Goal: Task Accomplishment & Management: Manage account settings

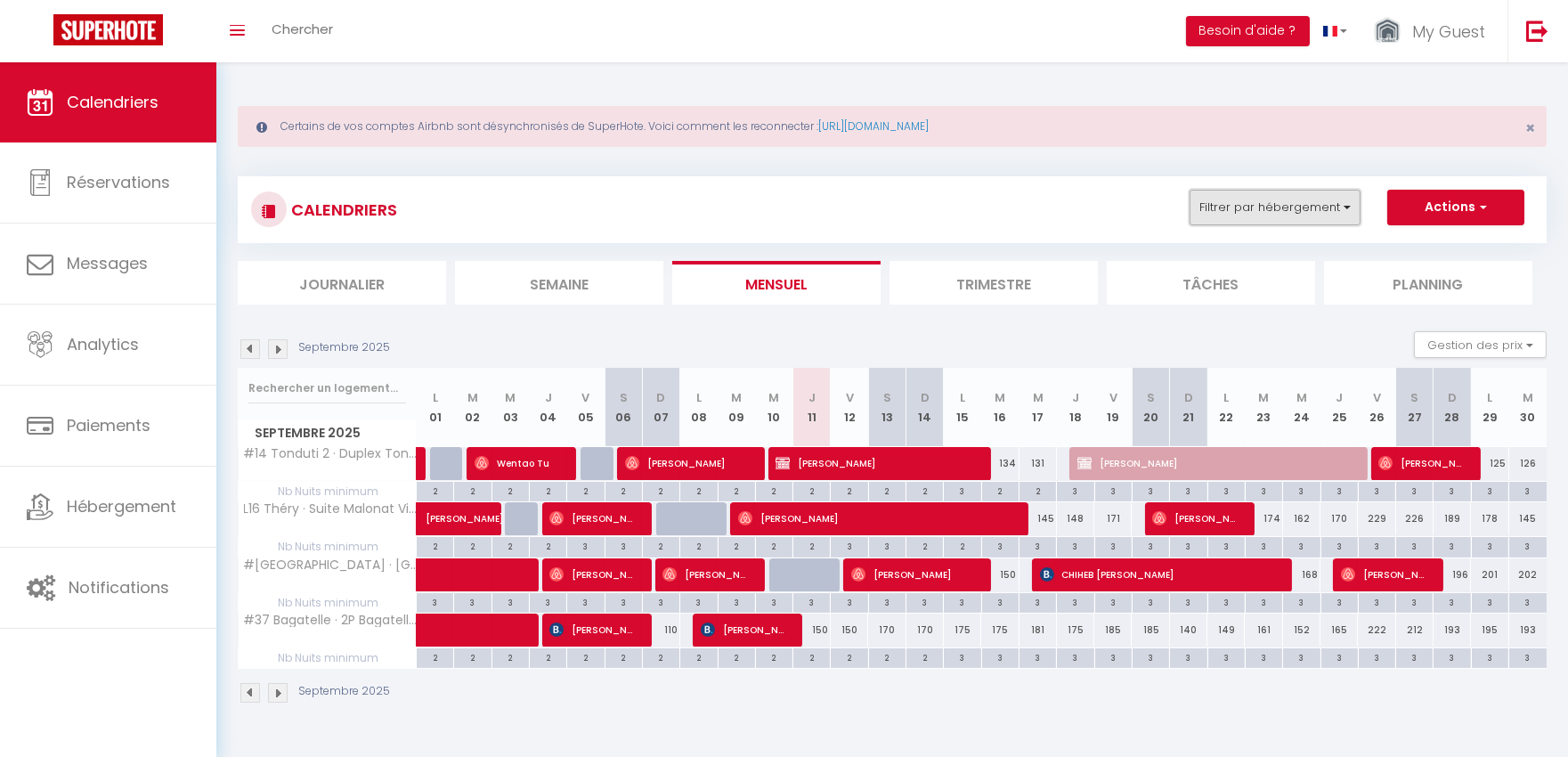
click at [1319, 201] on button "Filtrer par hébergement" at bounding box center [1274, 207] width 171 height 36
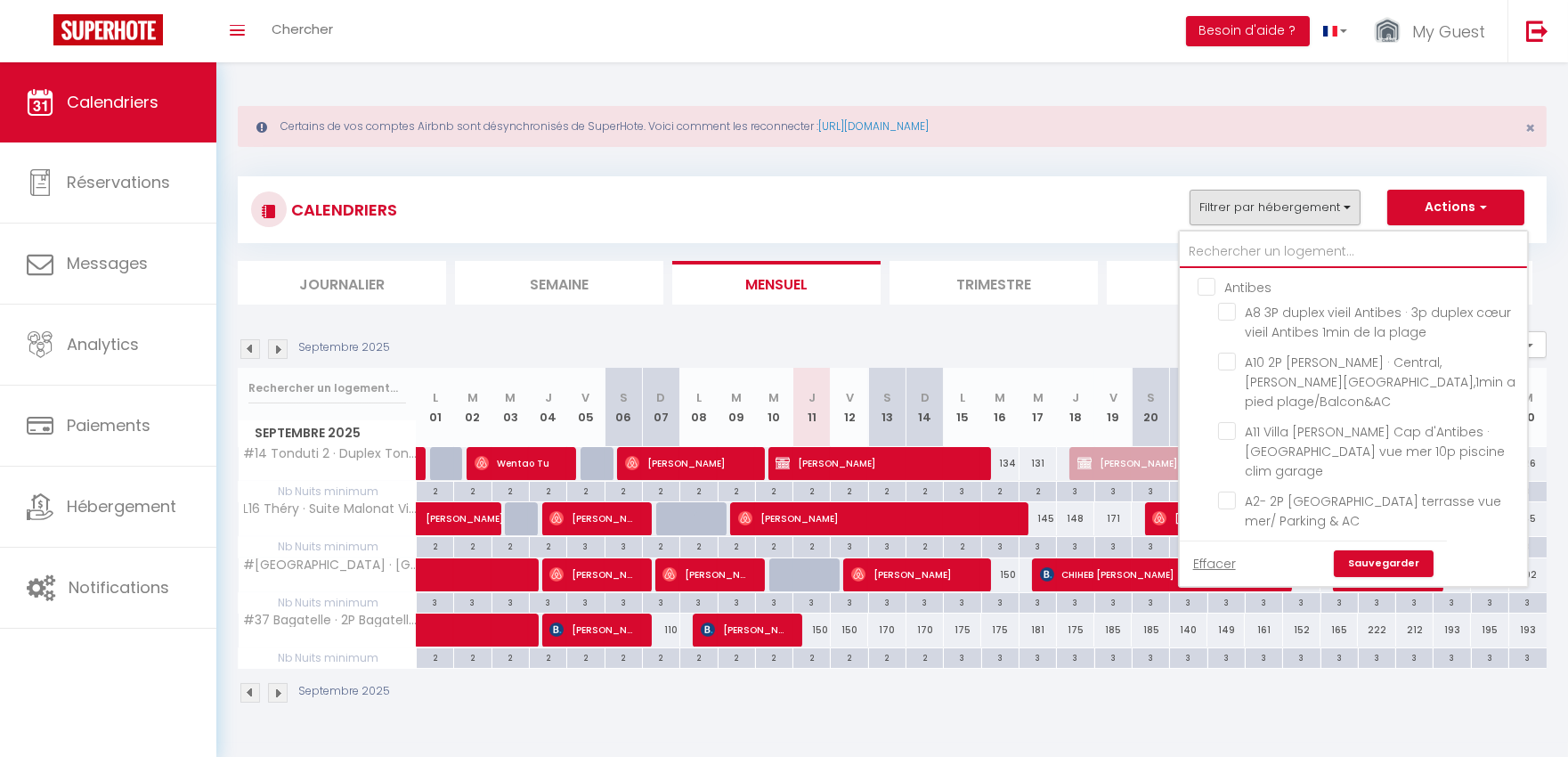
click at [1265, 246] on input "text" at bounding box center [1353, 252] width 348 height 32
type input "l"
checkbox input "false"
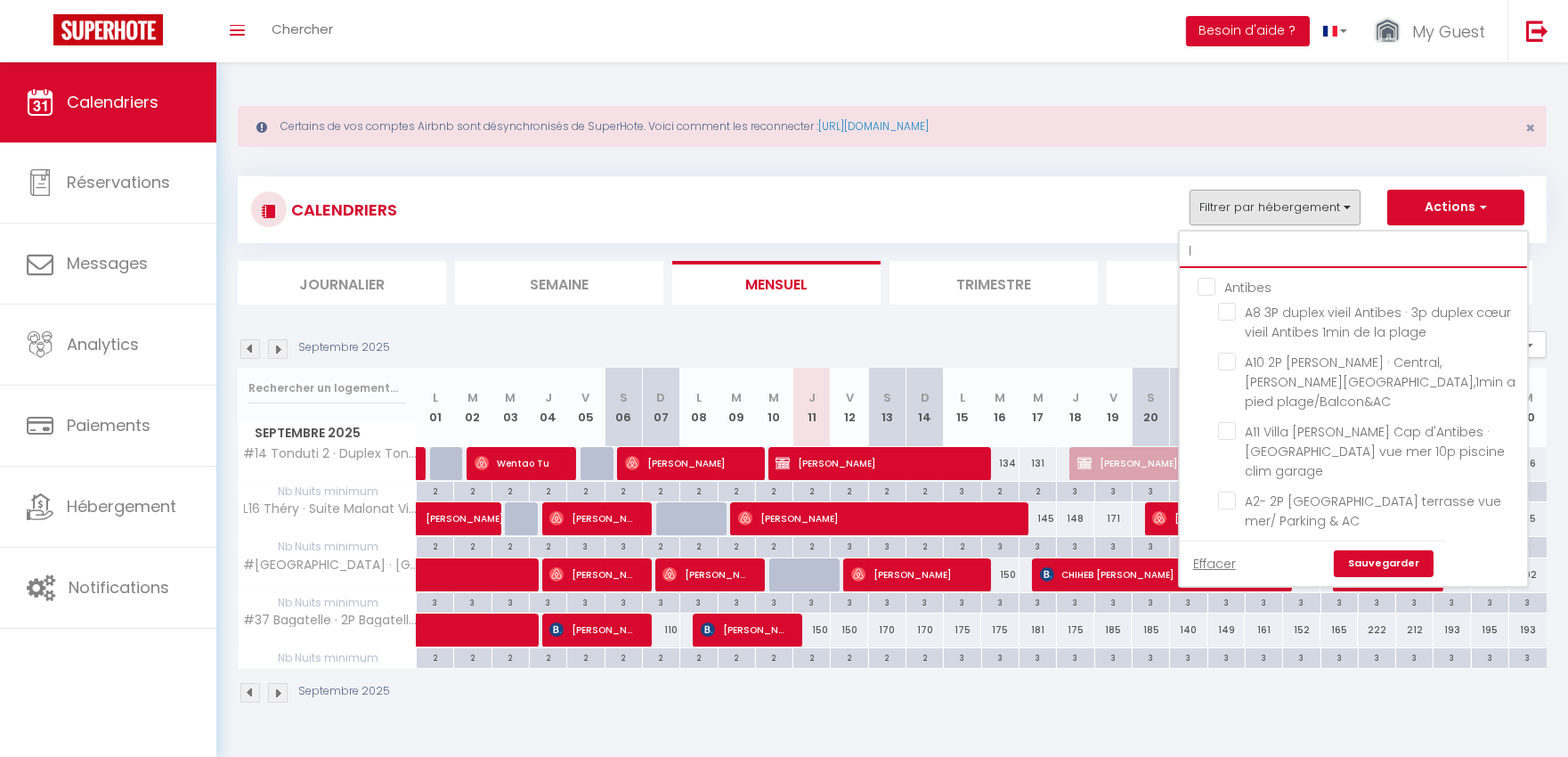
checkbox input "false"
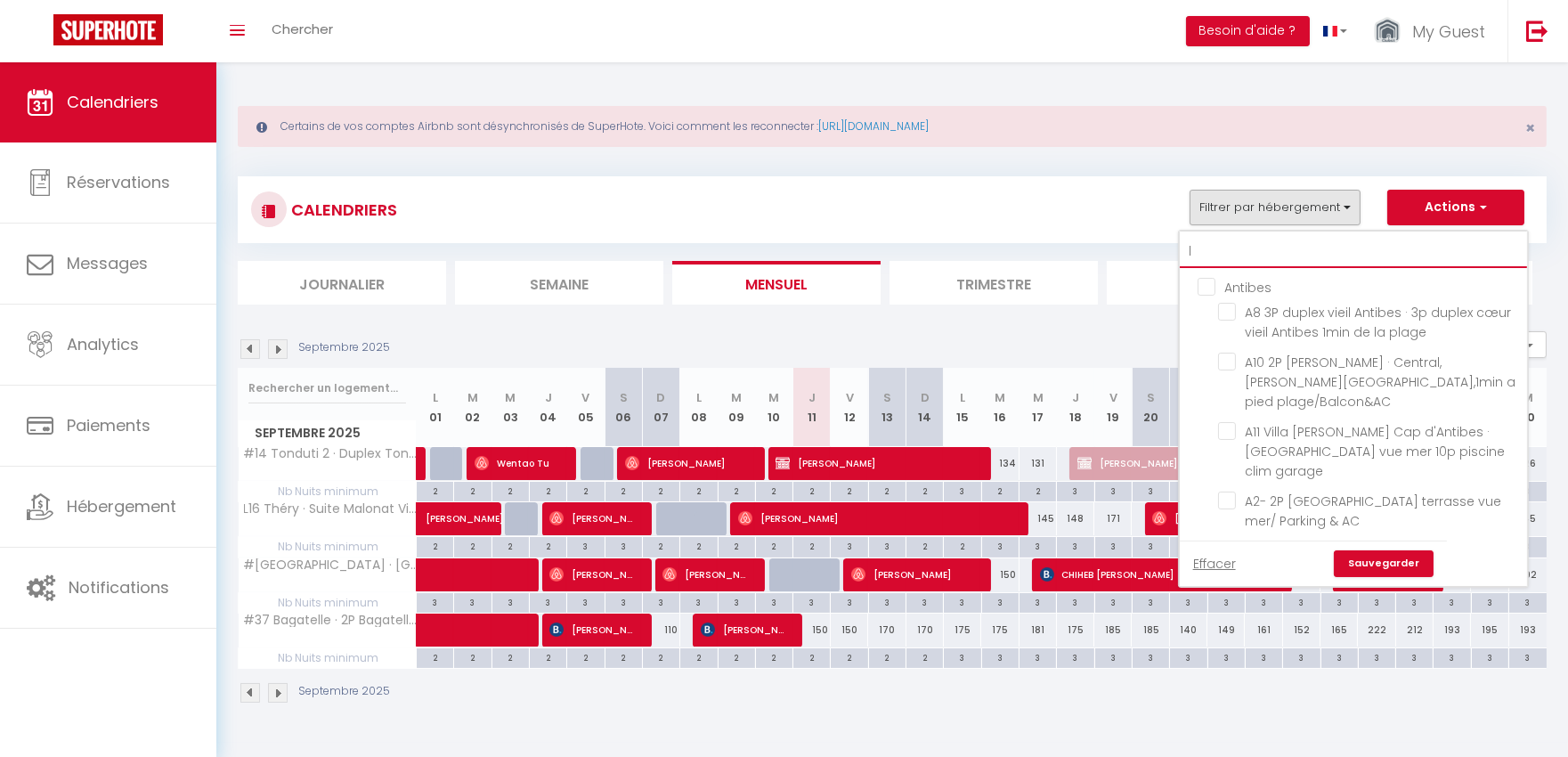
checkbox input "false"
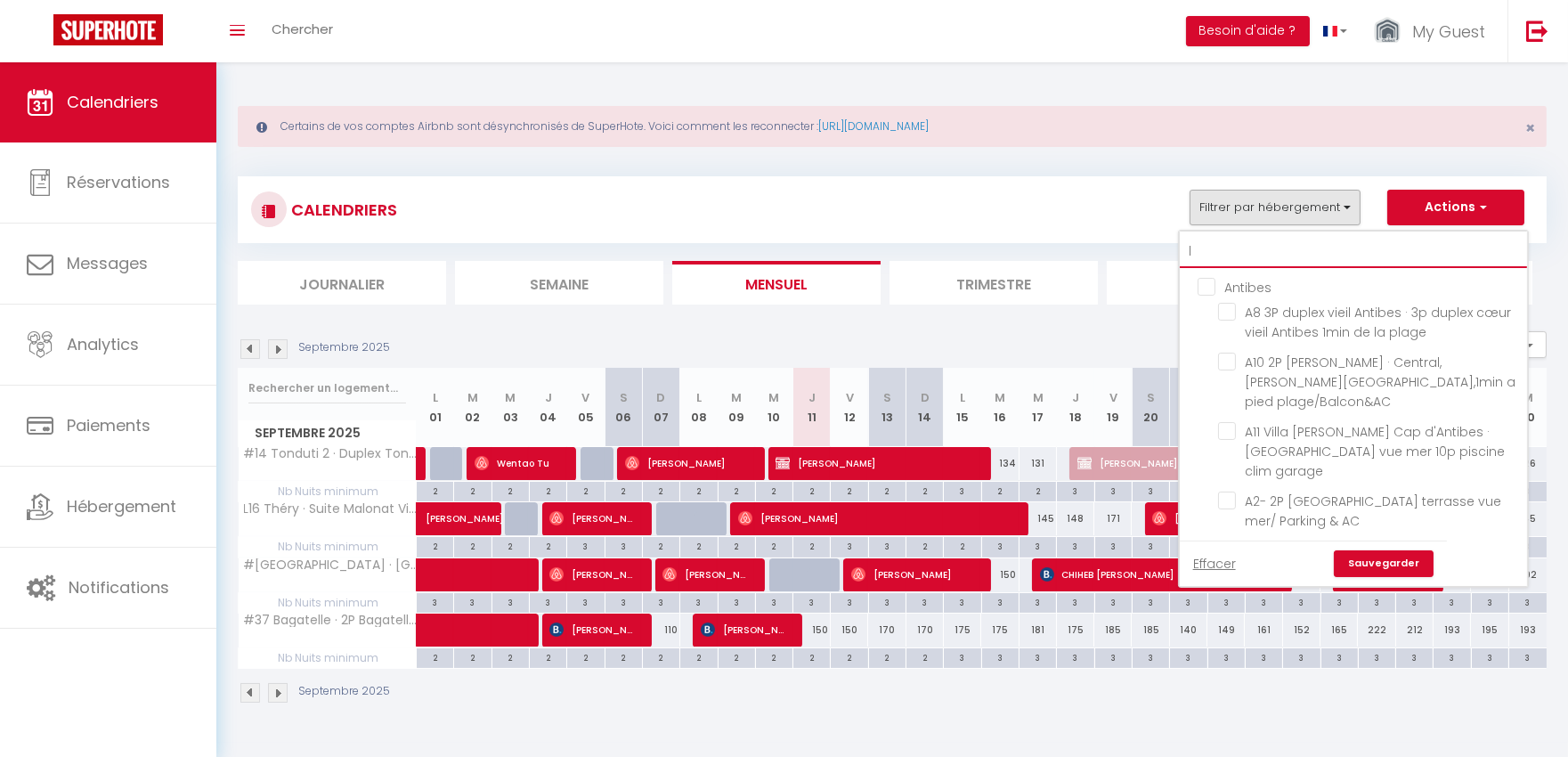
checkbox input "false"
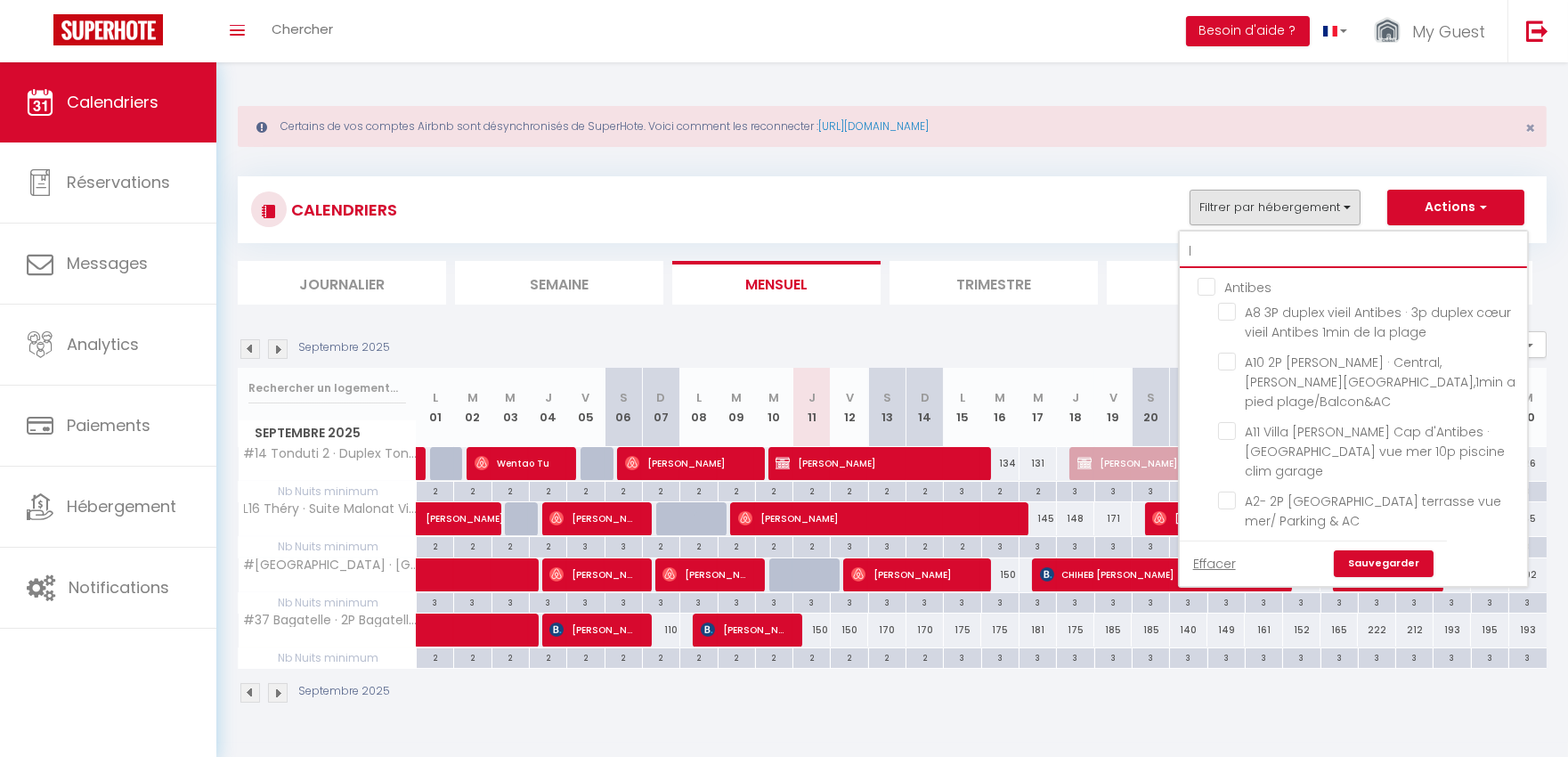
checkbox input "false"
checkbox input "true"
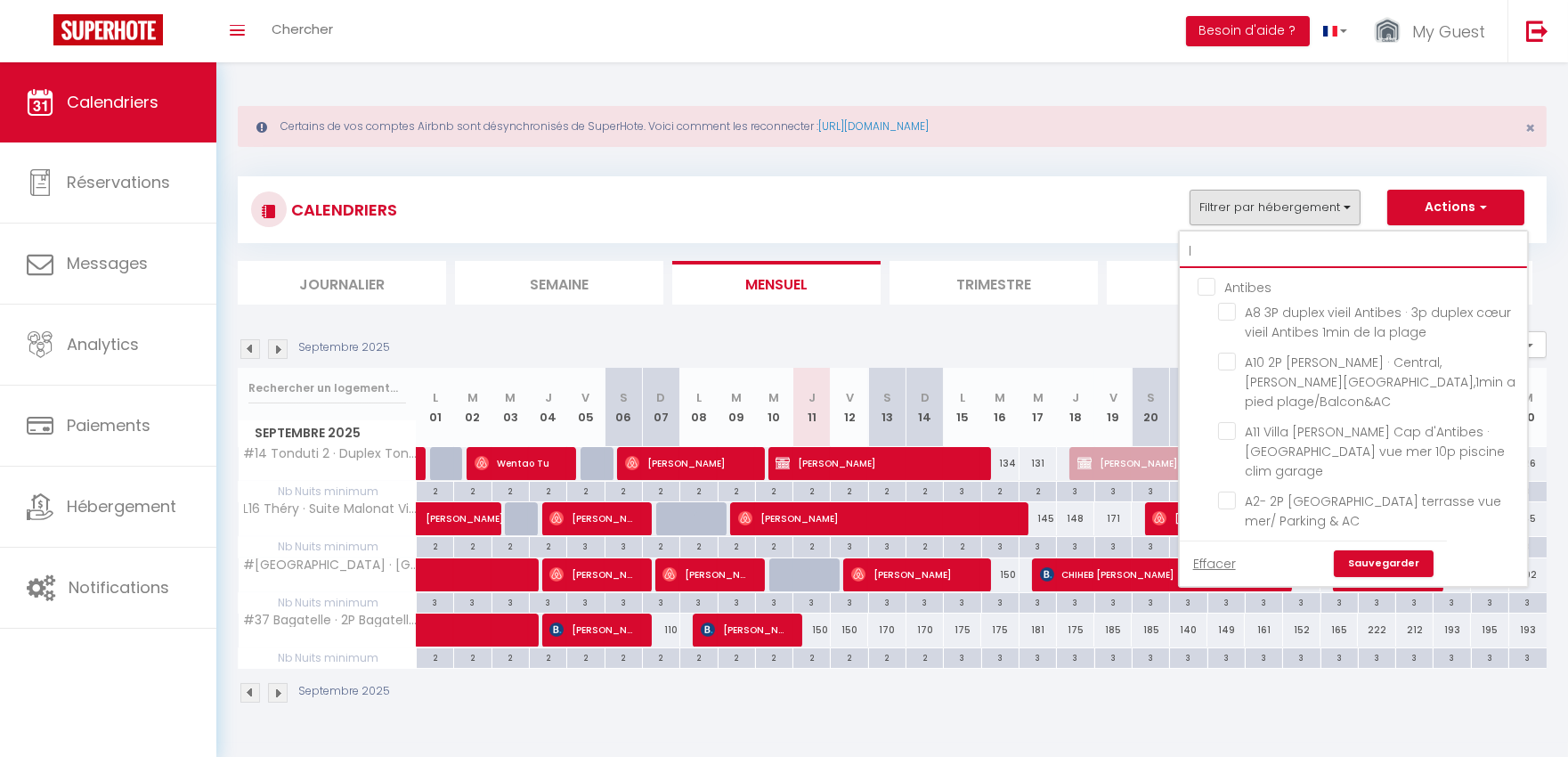
checkbox input "false"
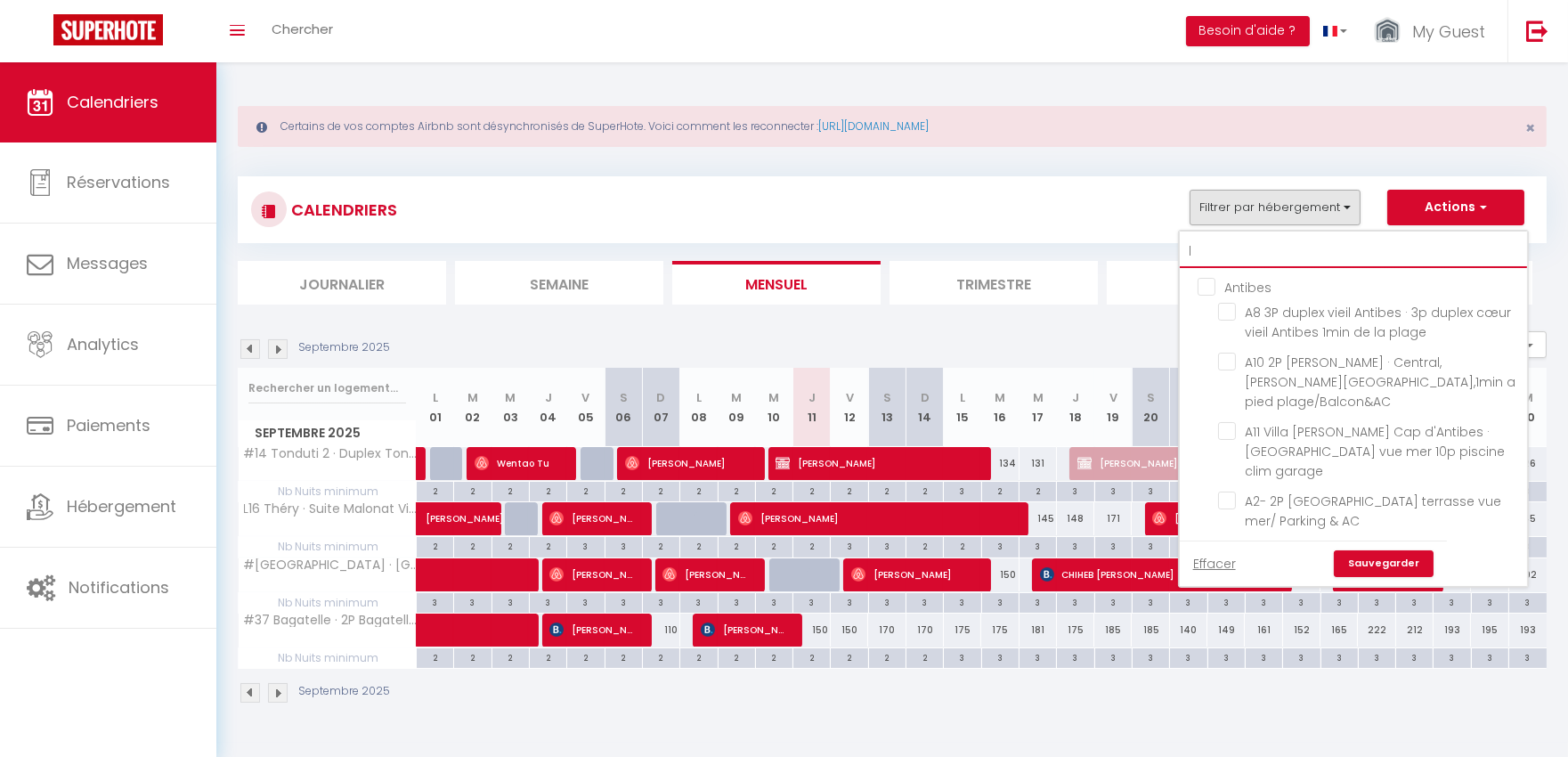
checkbox input "false"
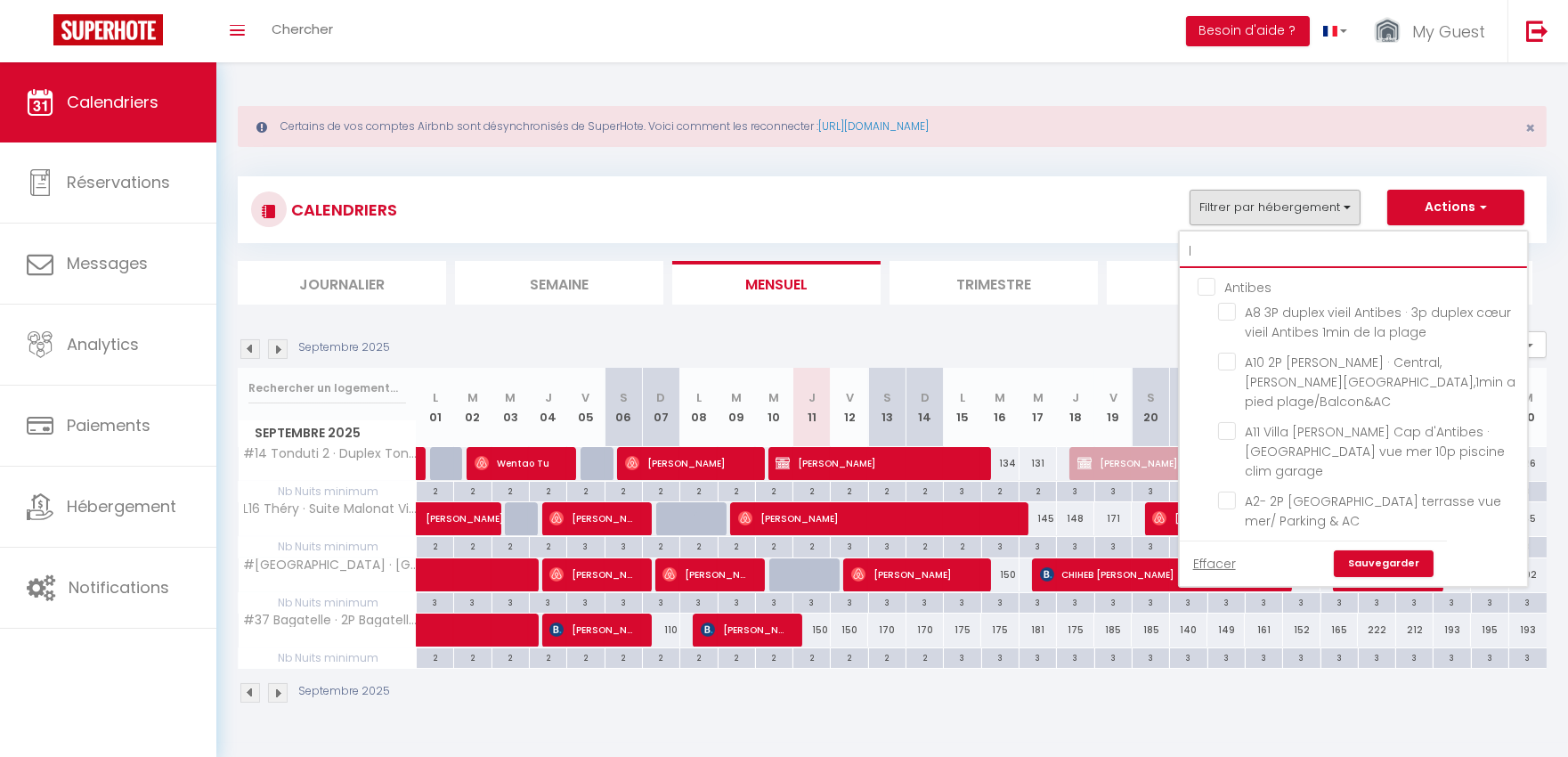
checkbox input "false"
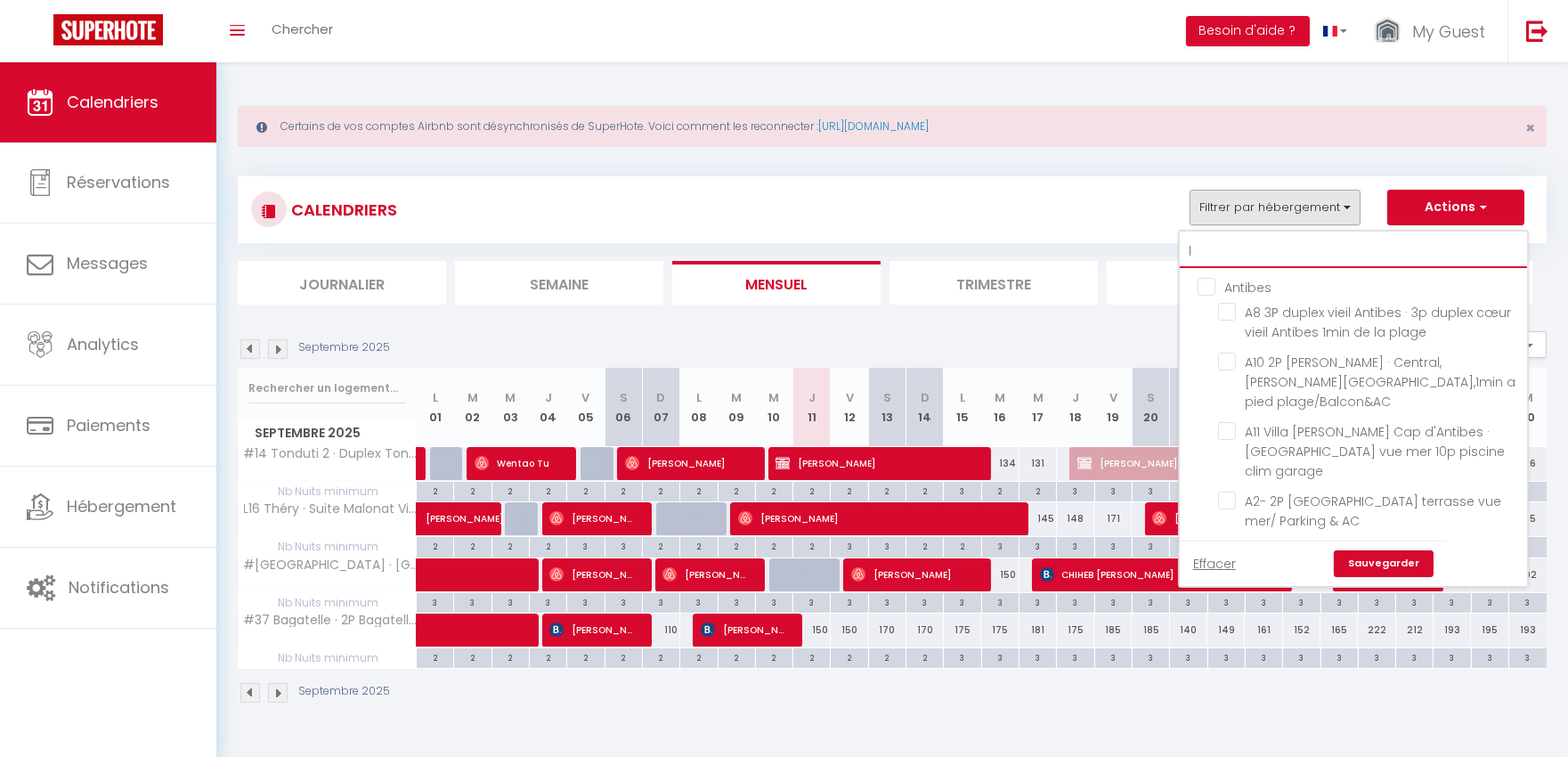
checkbox input "false"
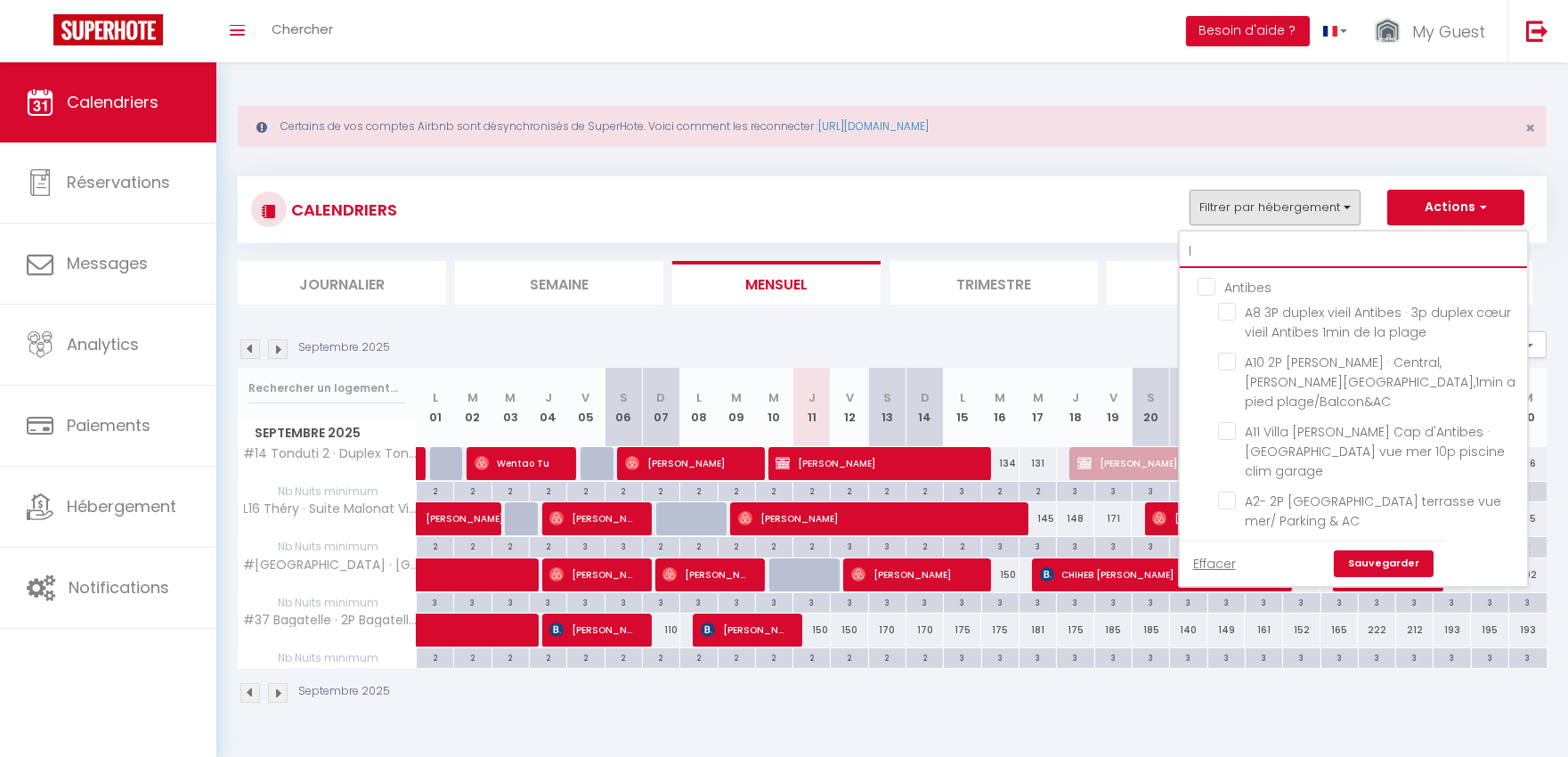
checkbox input "false"
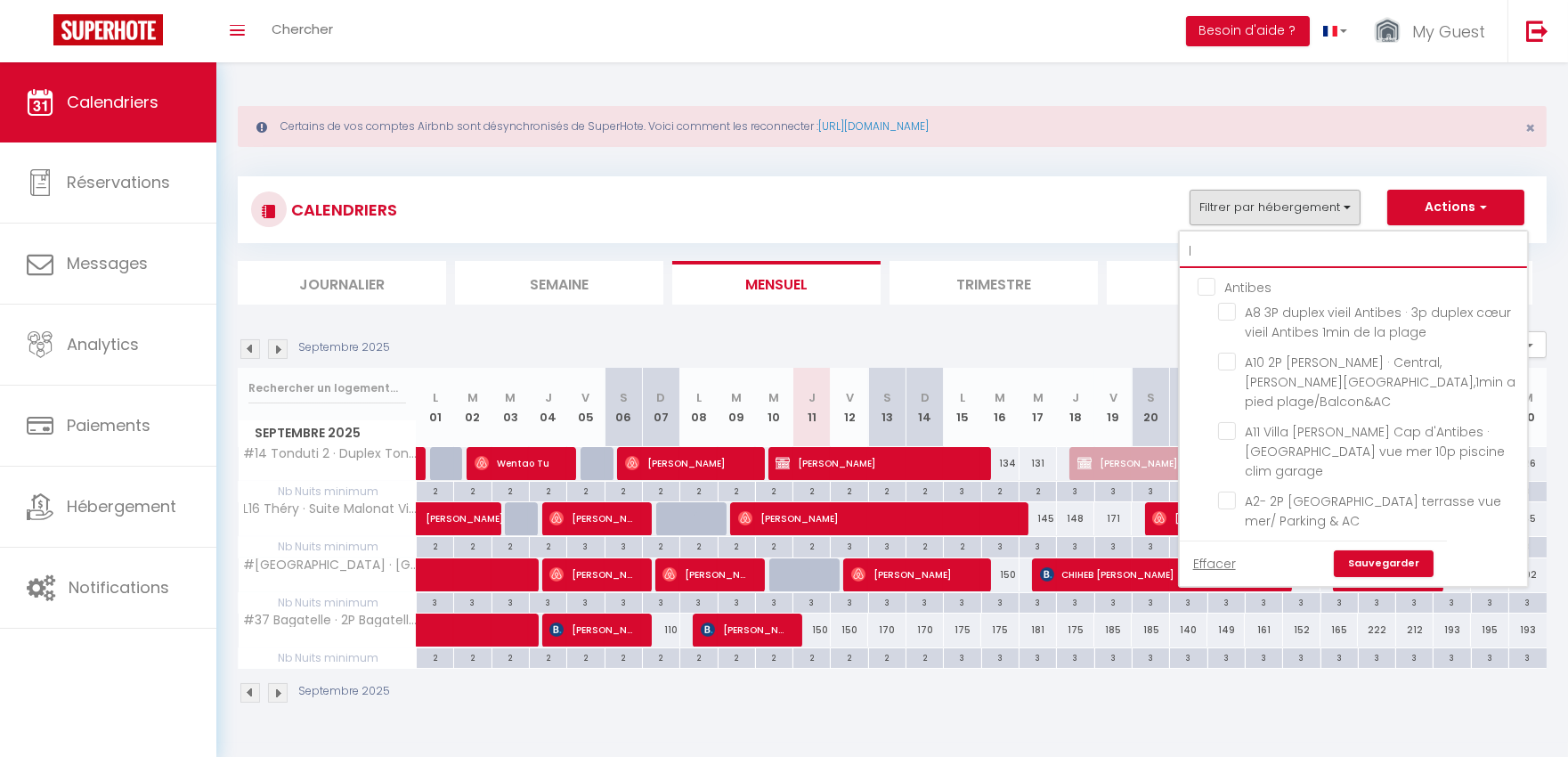
checkbox input "false"
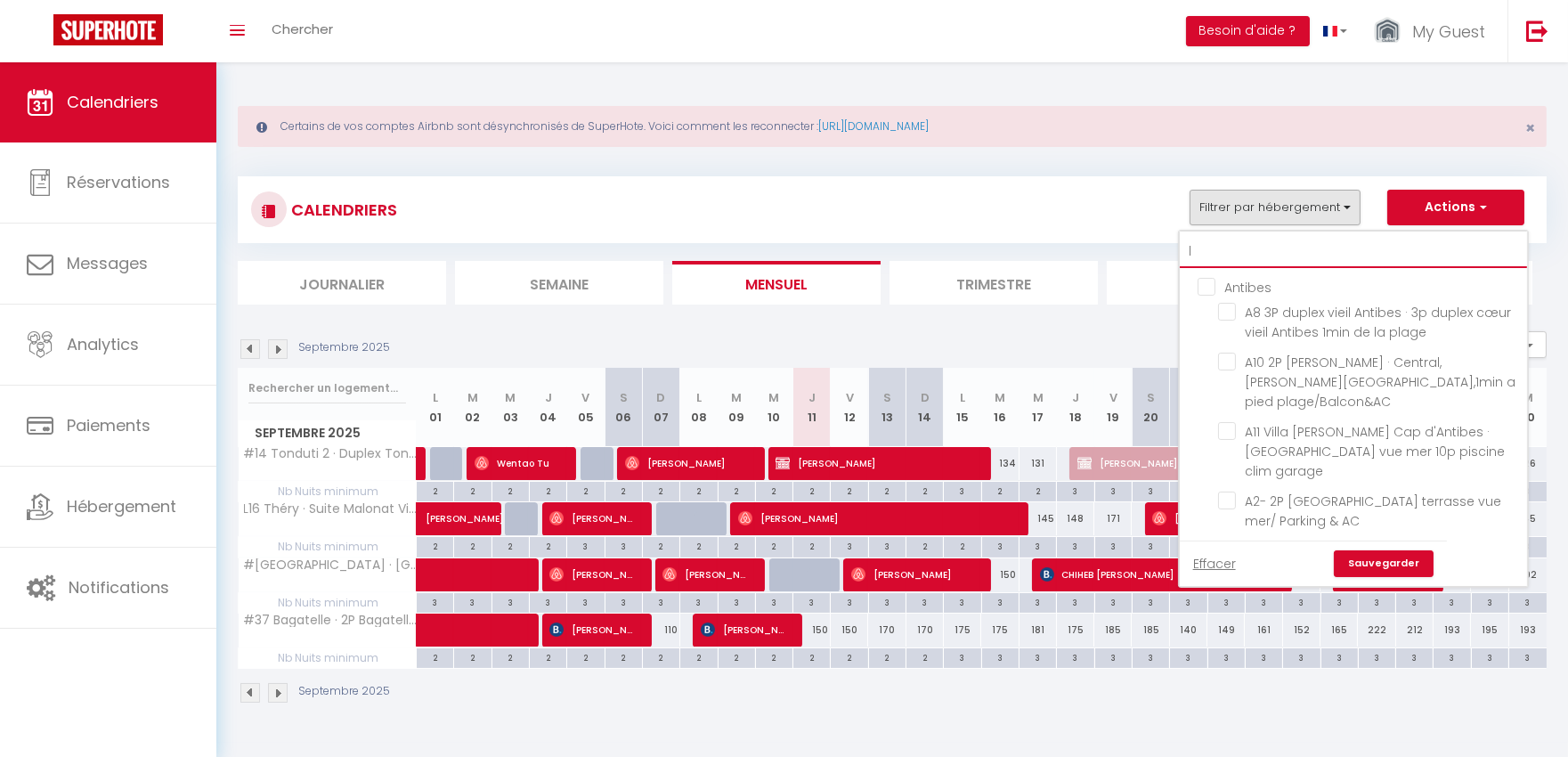
checkbox input "false"
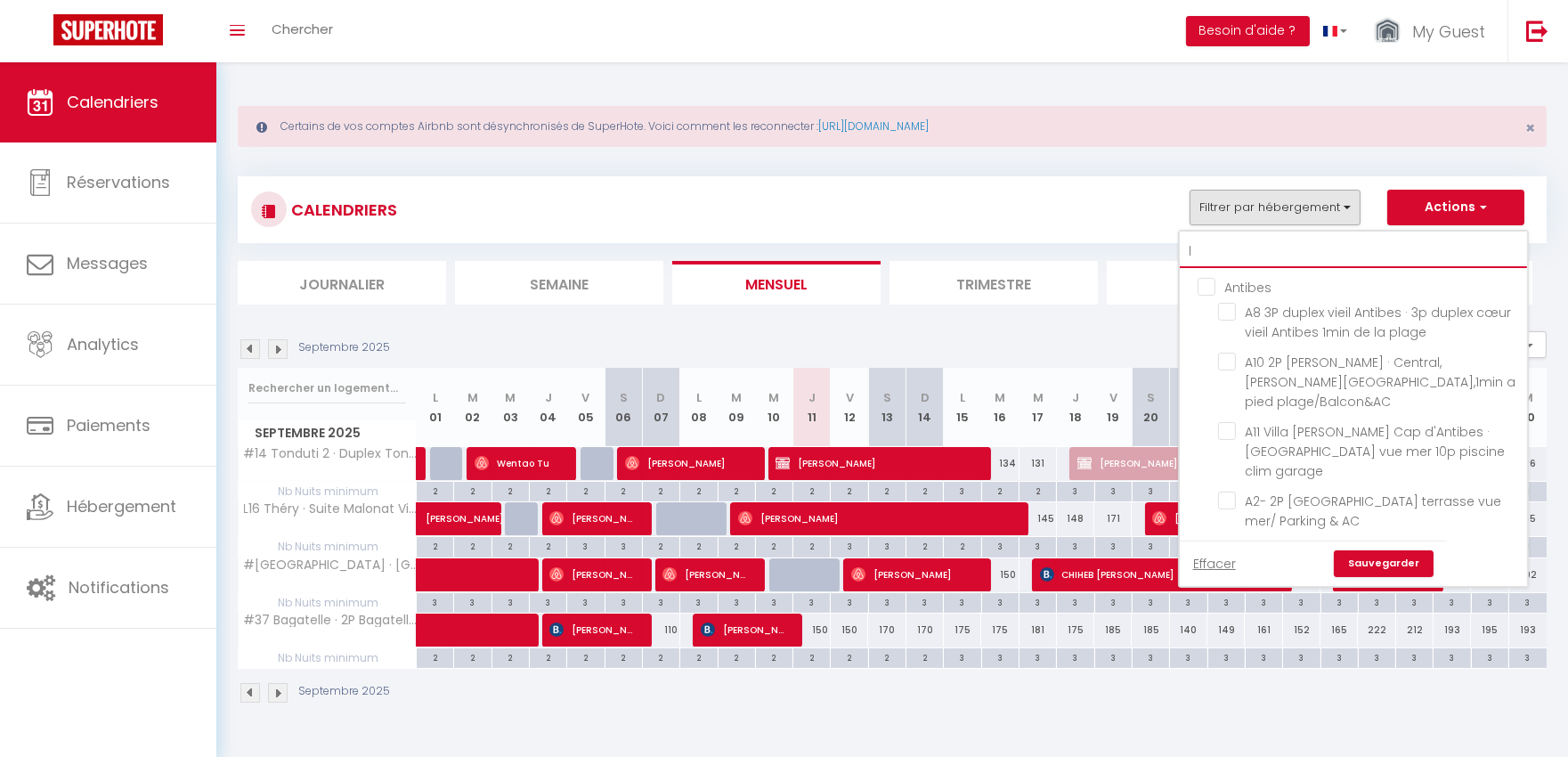
checkbox input "false"
checkbox input "true"
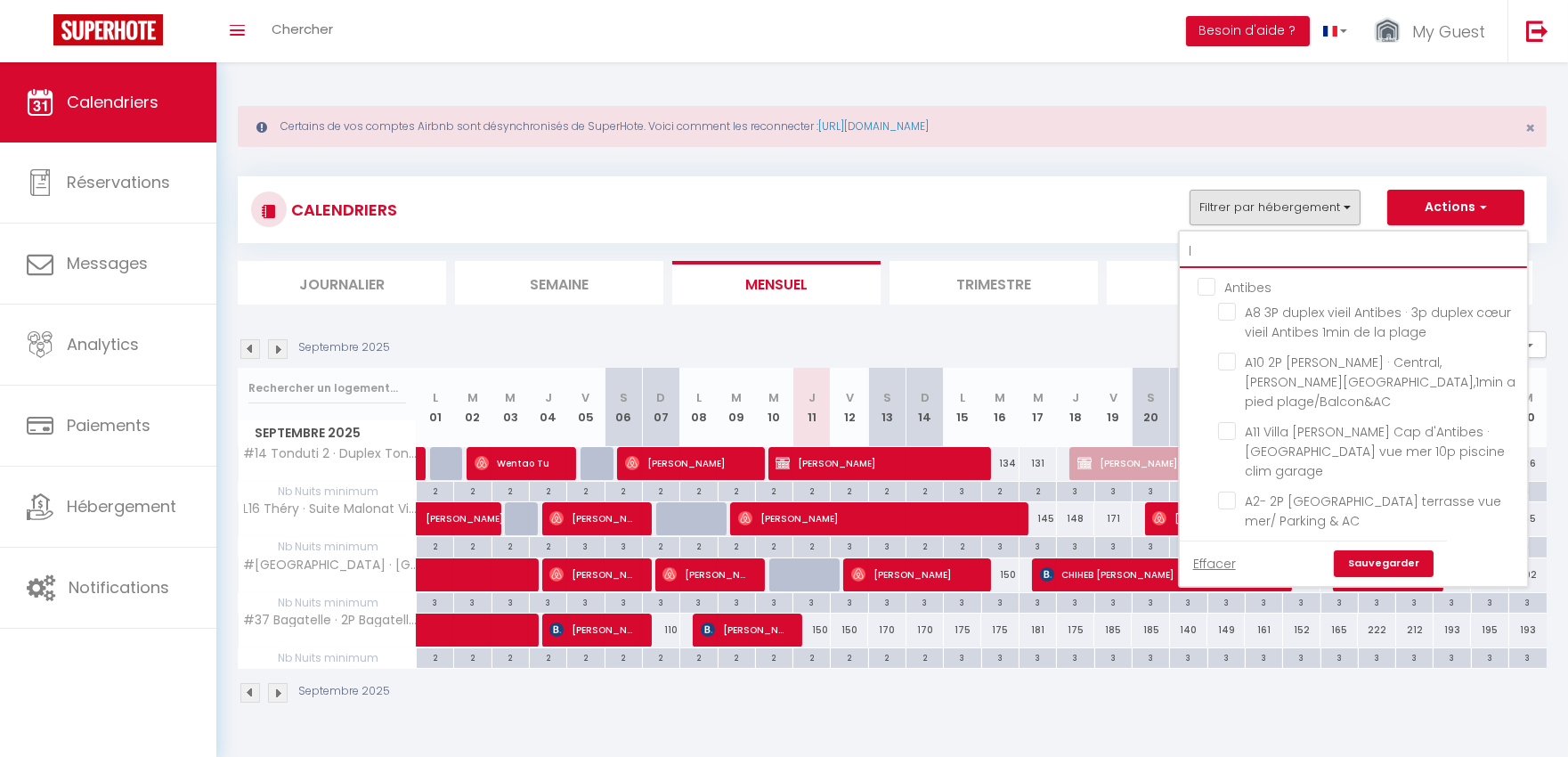
checkbox input "false"
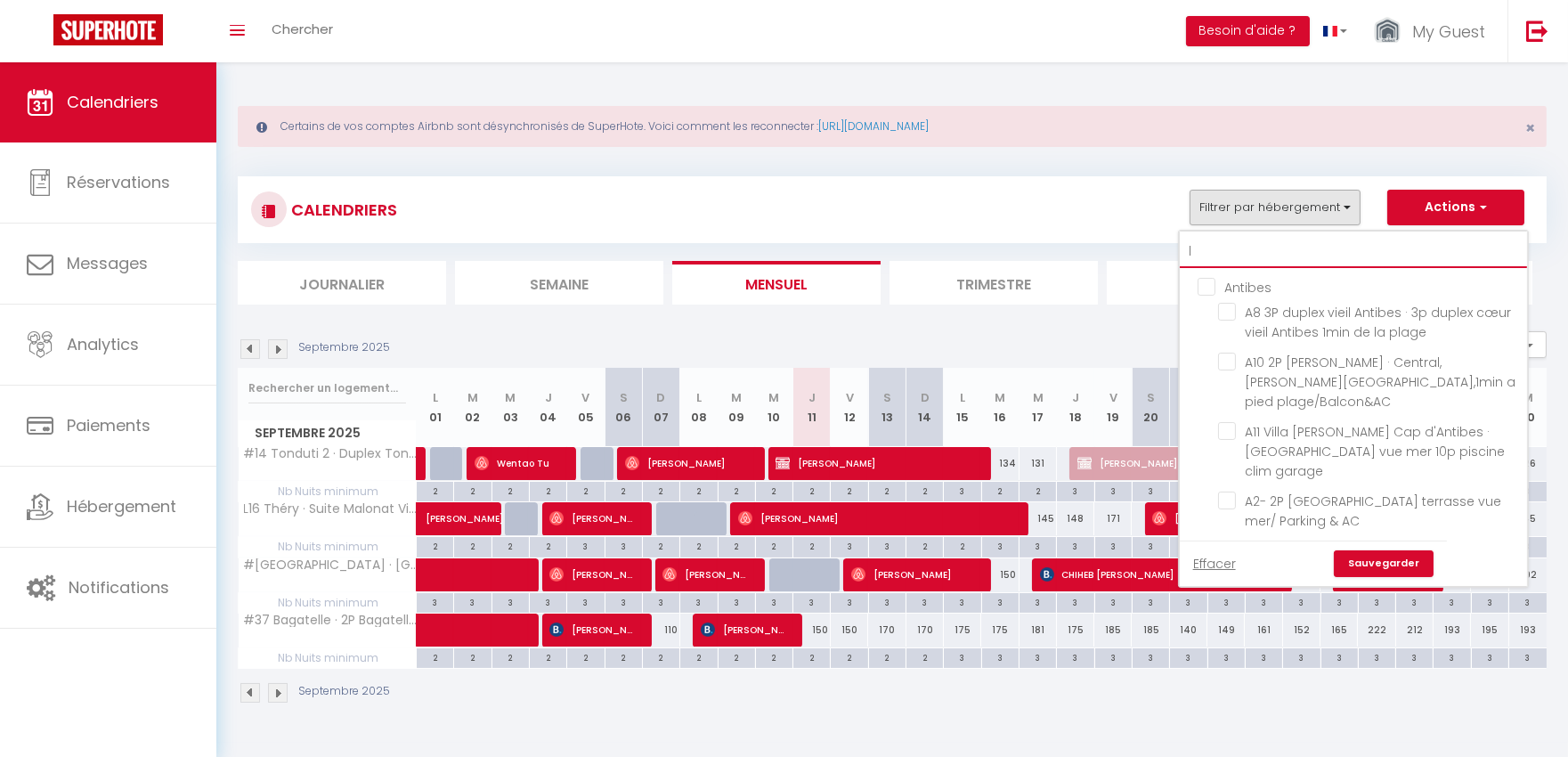
checkbox input "false"
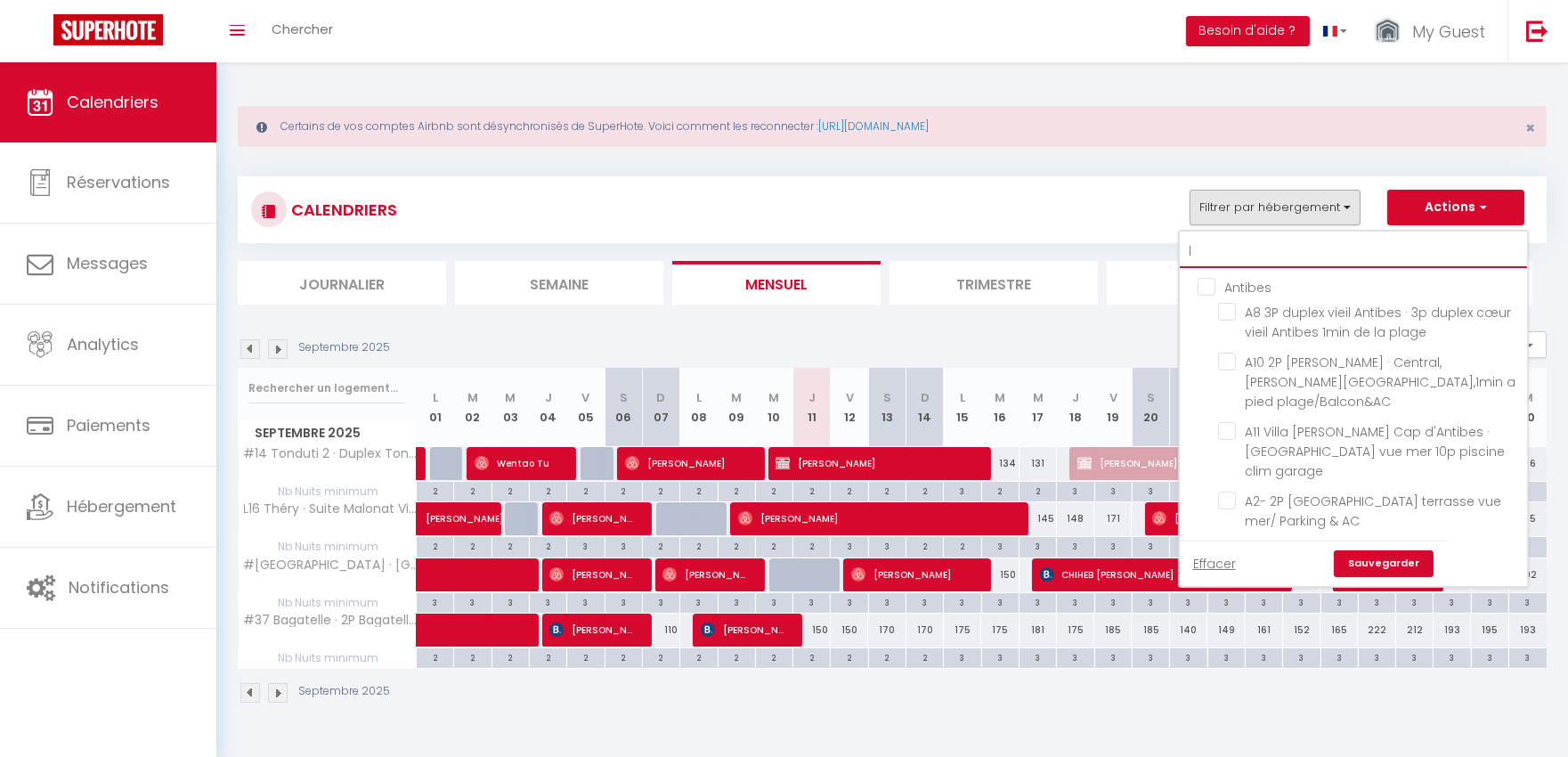
checkbox input "false"
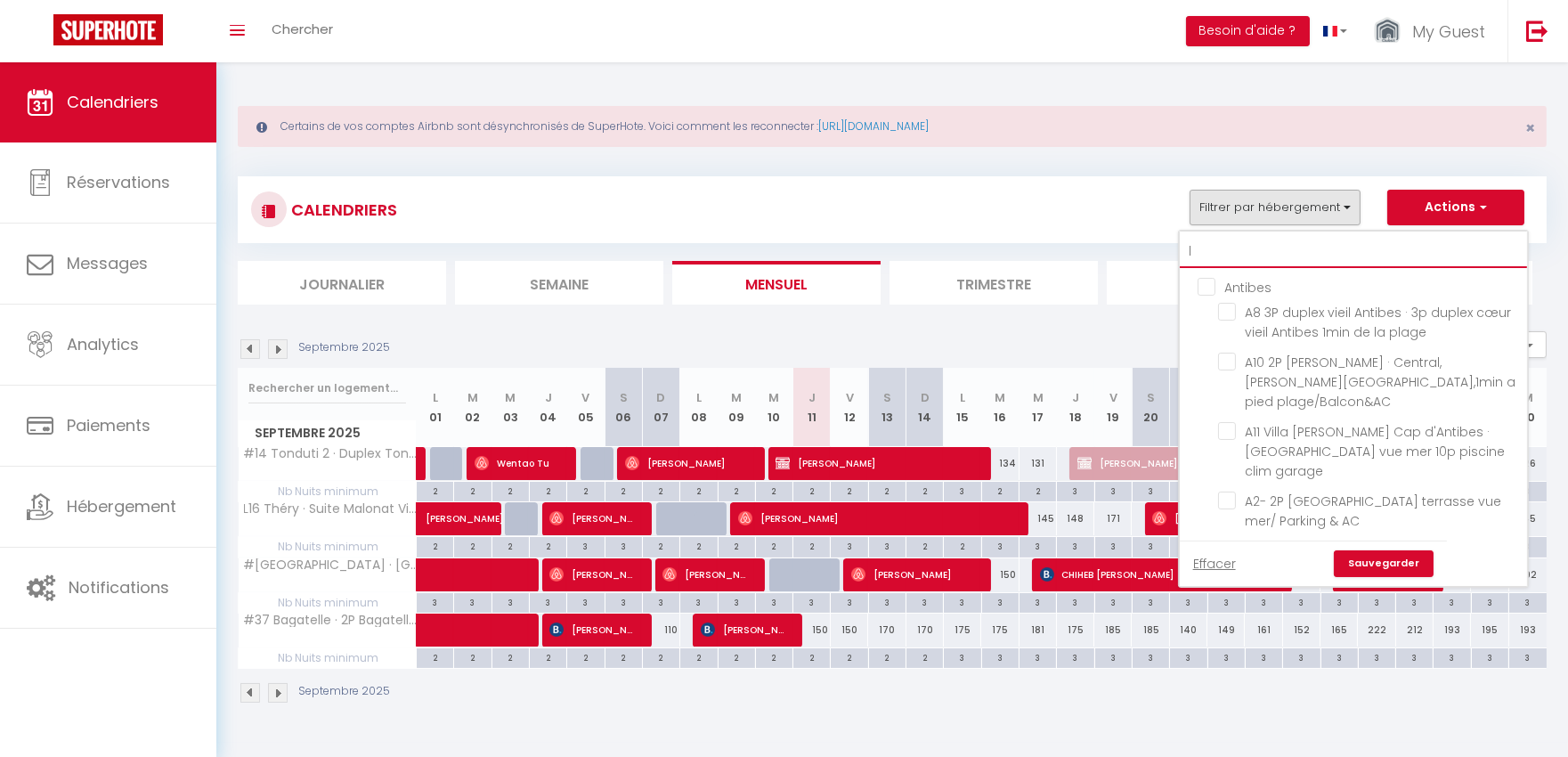
checkbox input "false"
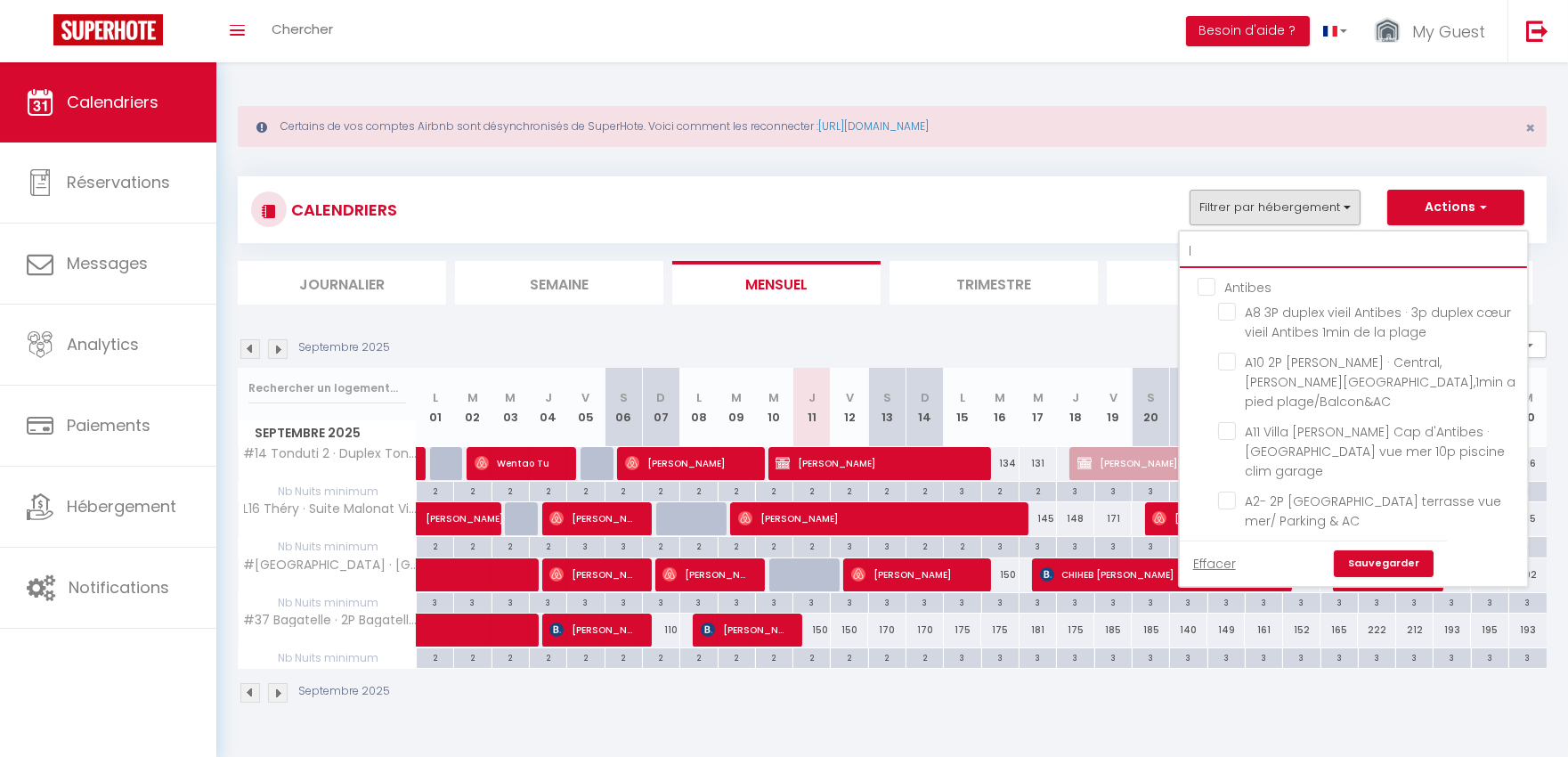
checkbox input "false"
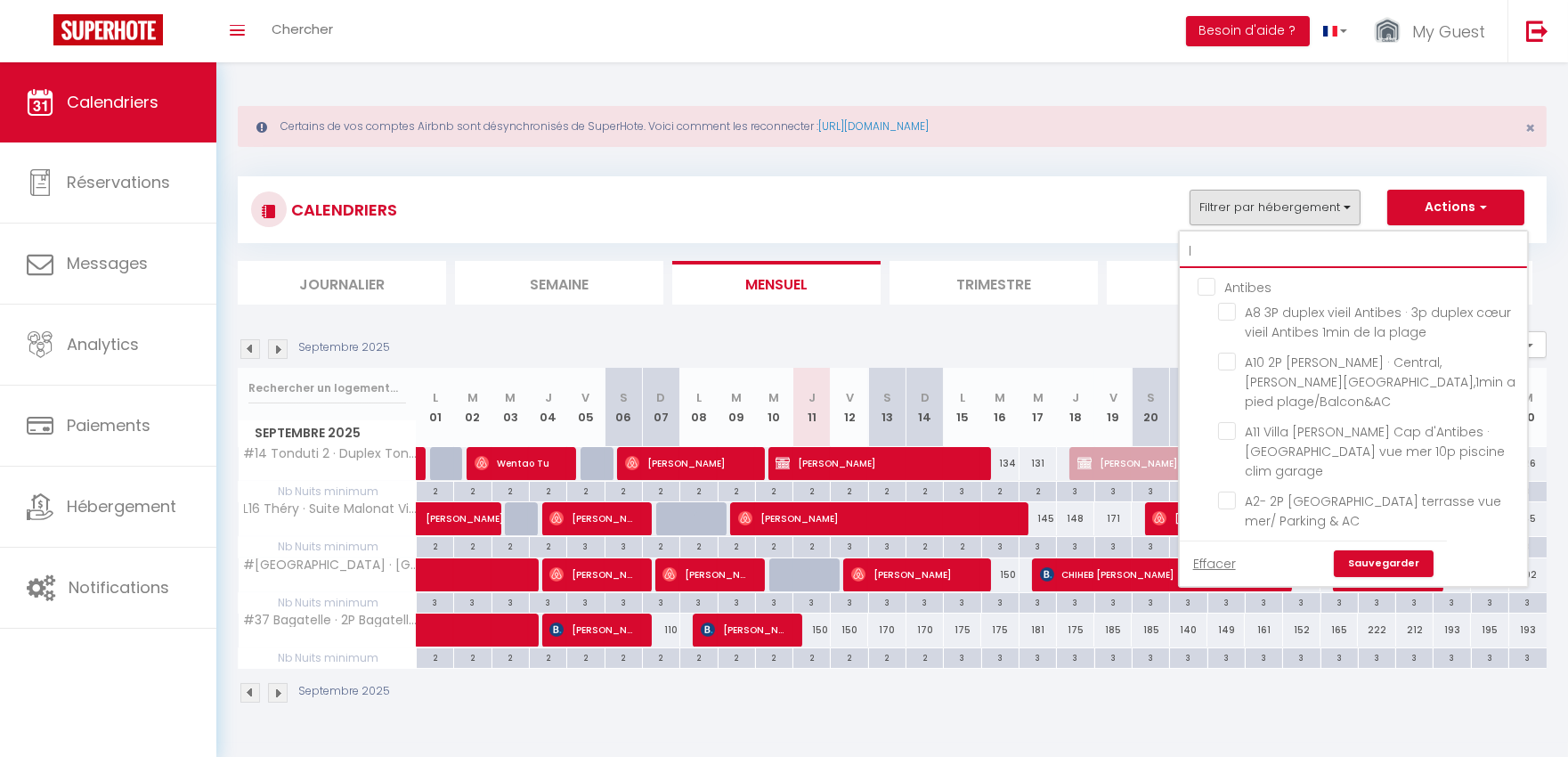
checkbox input "false"
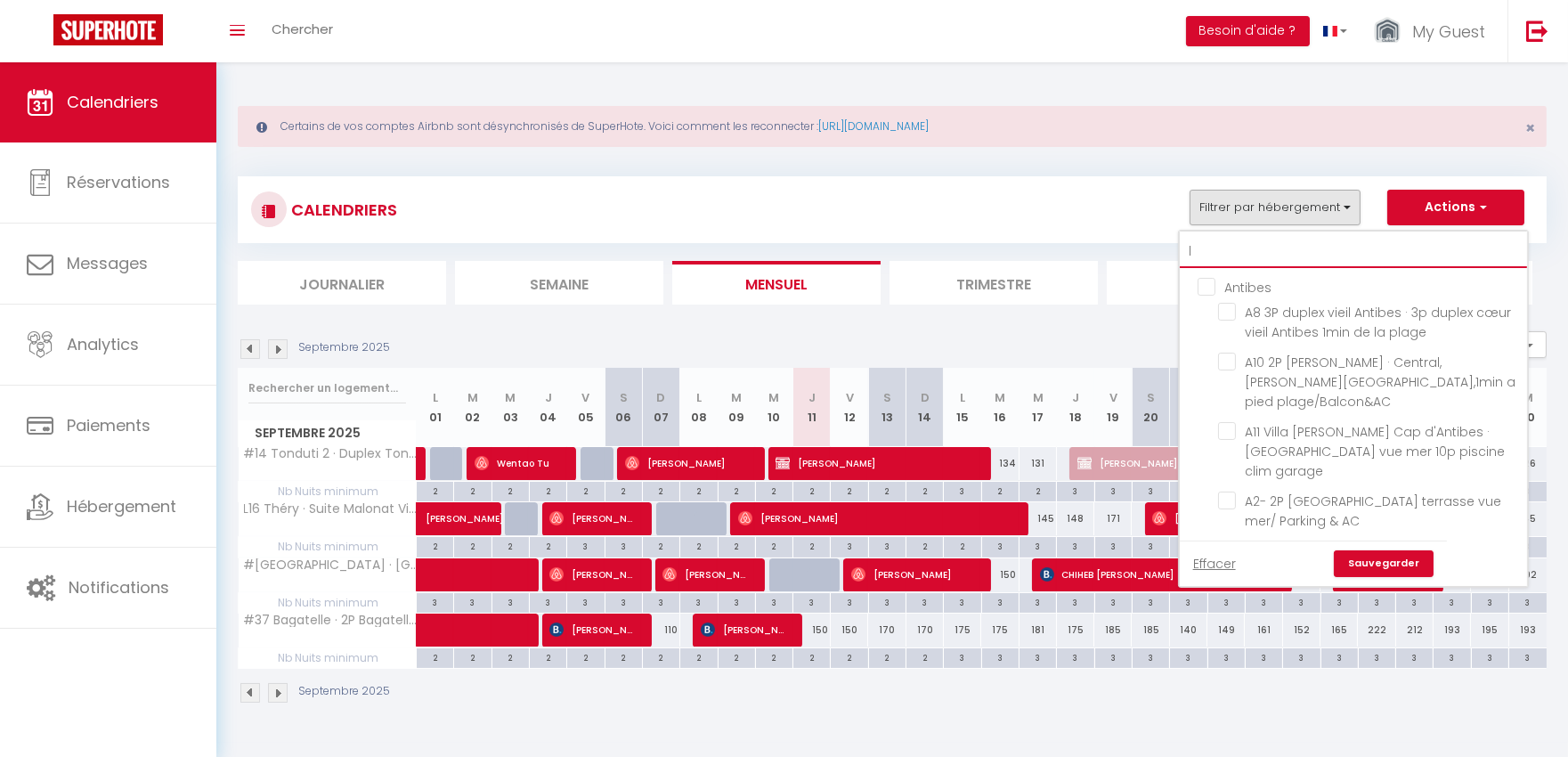
checkbox input "false"
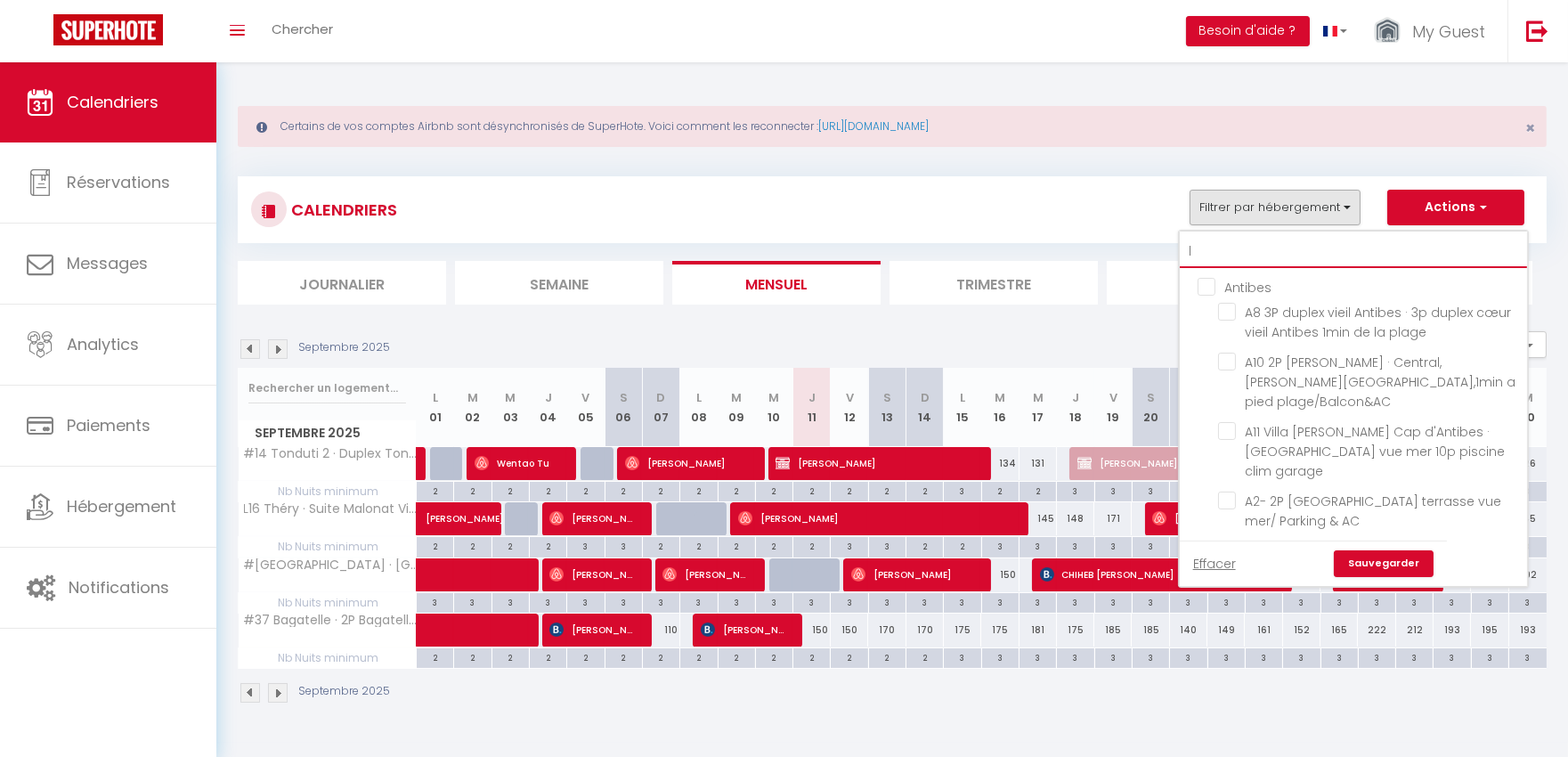
checkbox input "false"
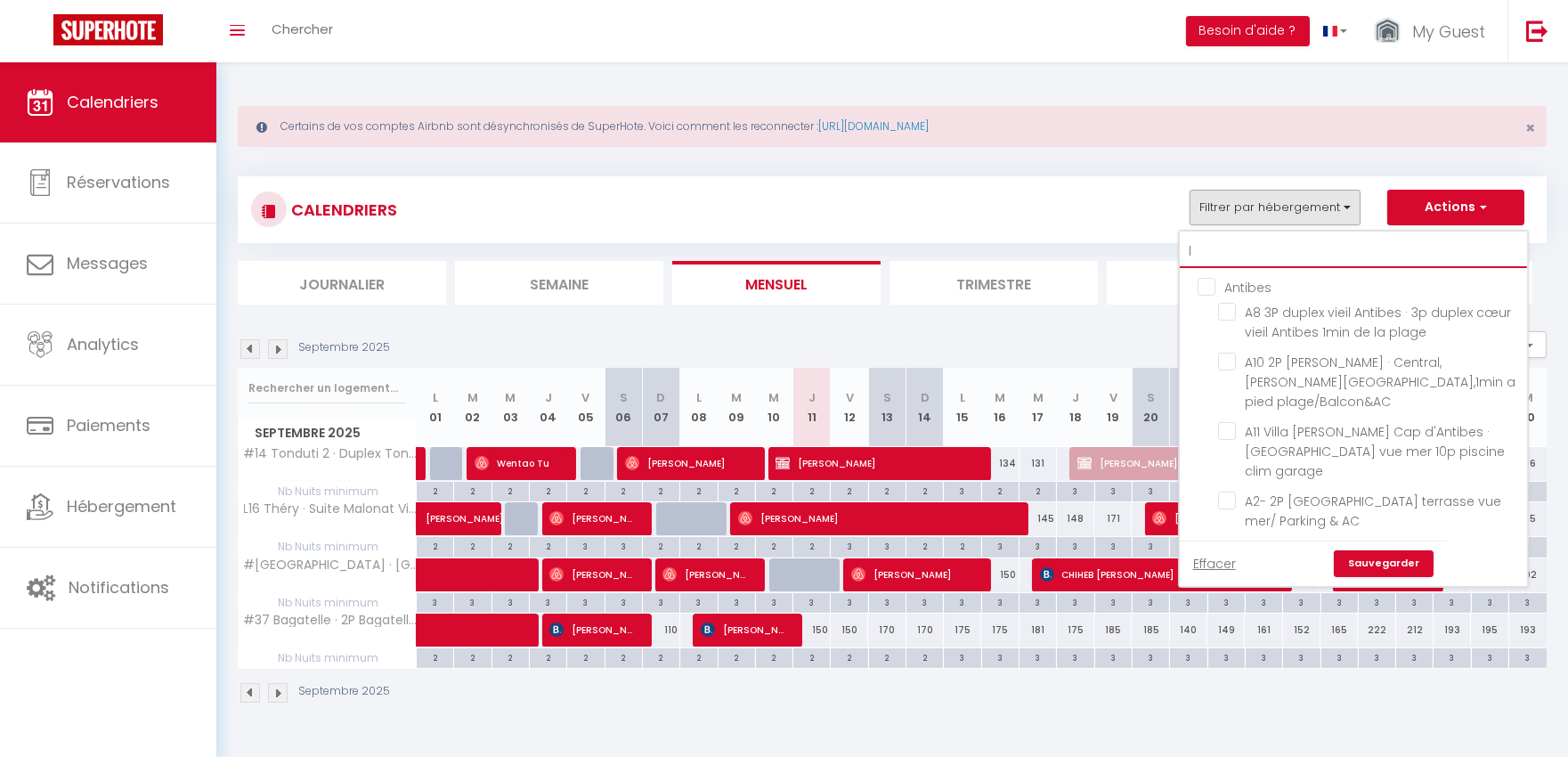
checkbox input "false"
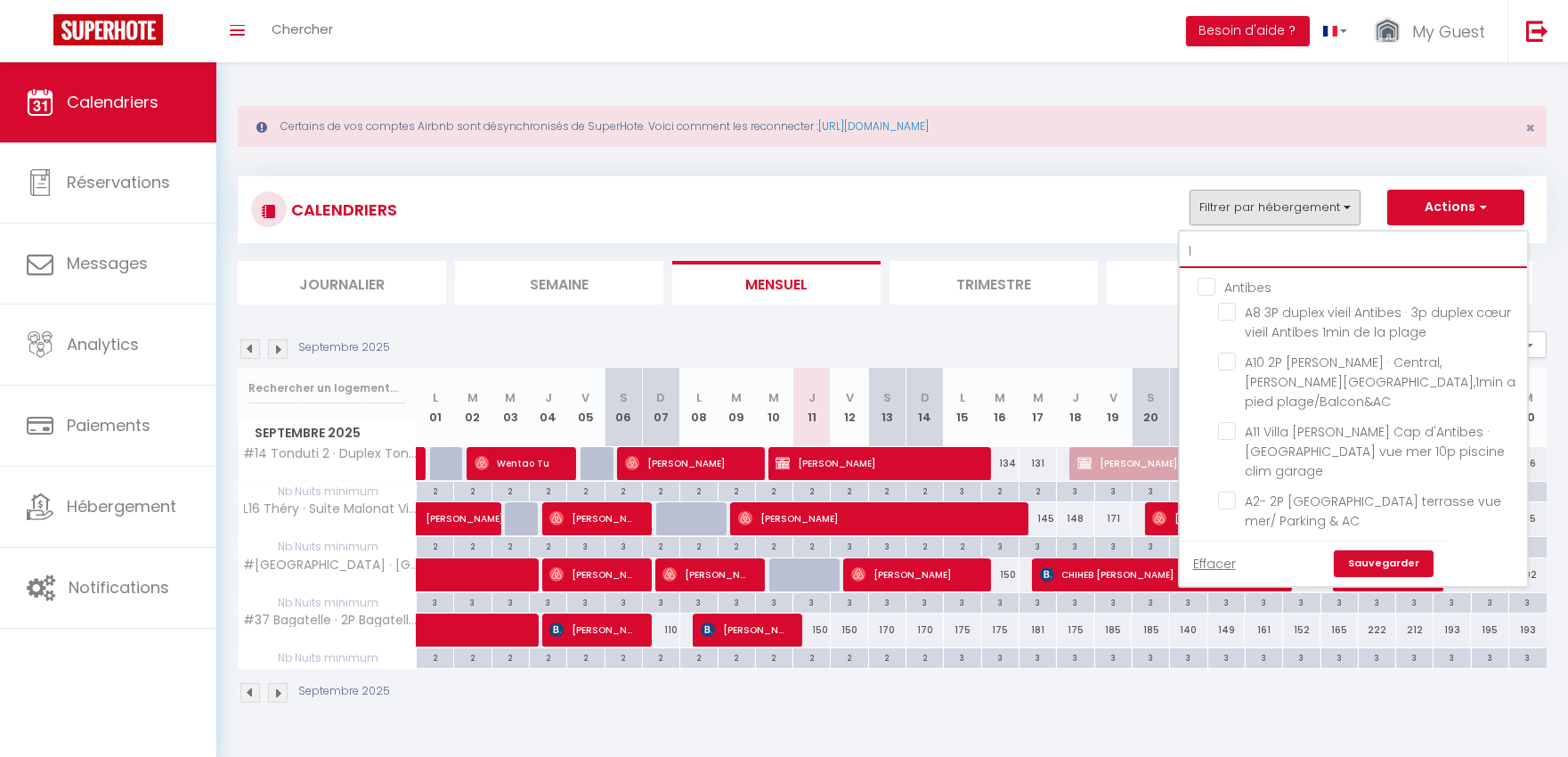
checkbox input "false"
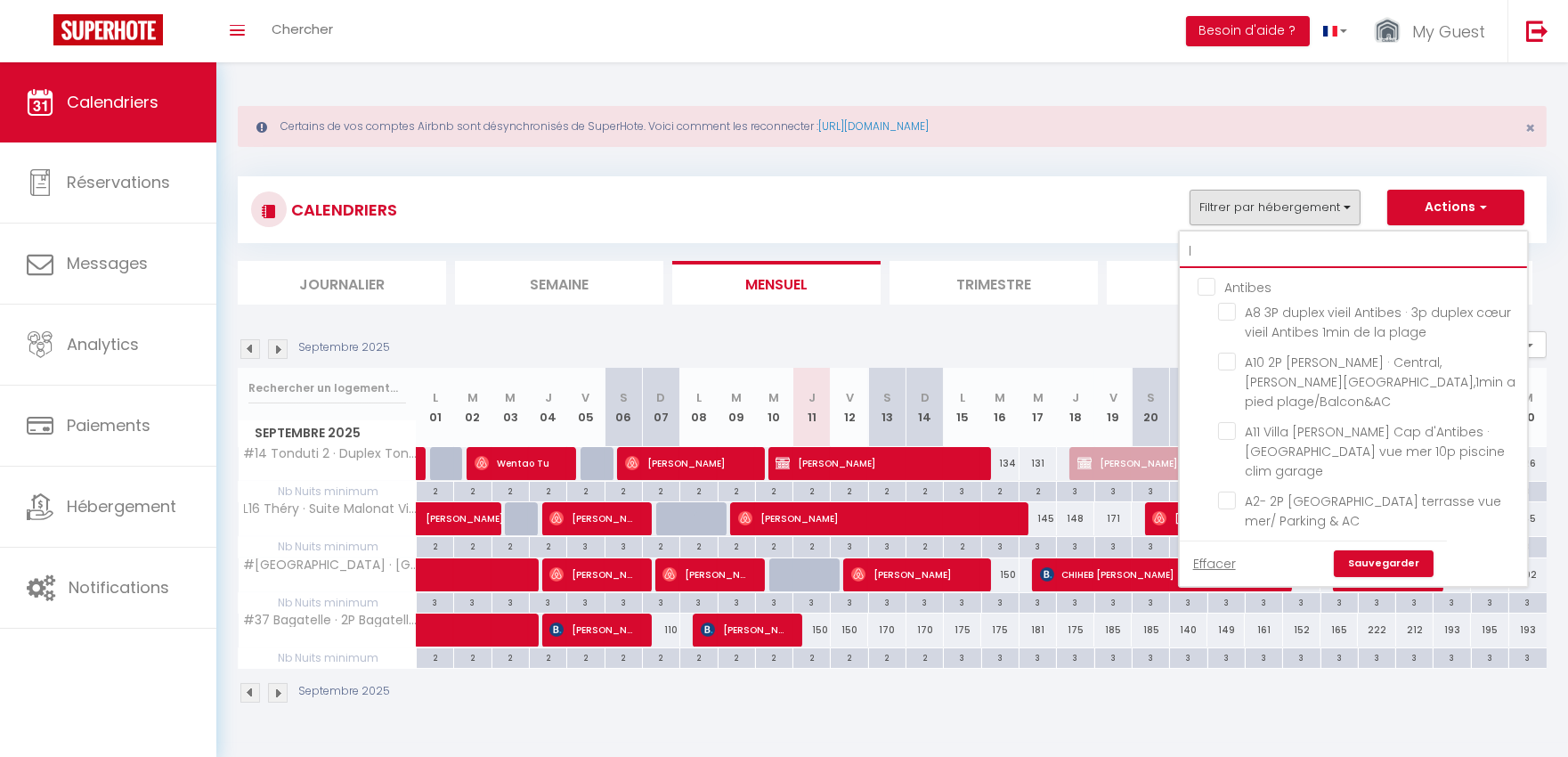
checkbox input "false"
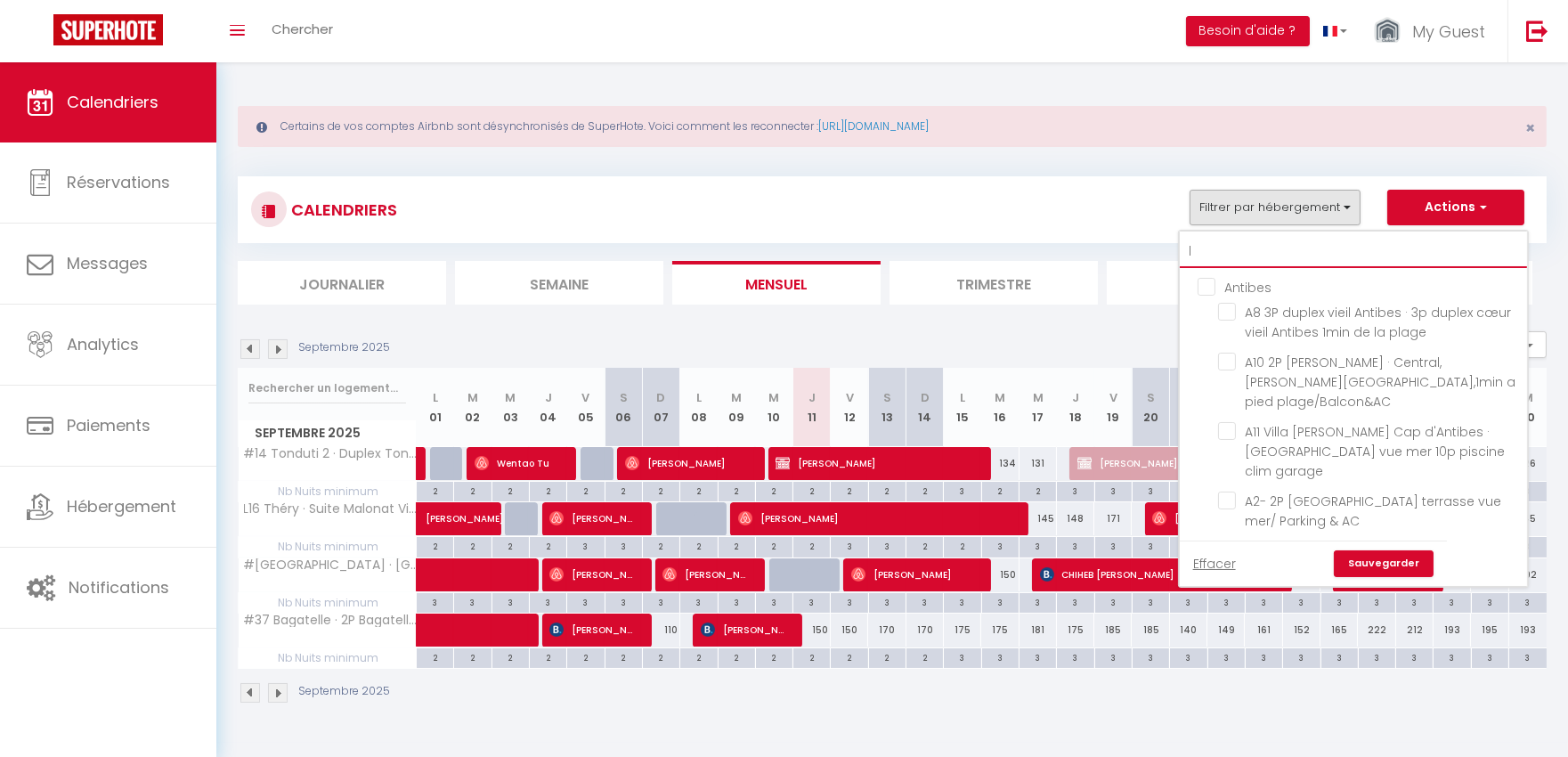
checkbox input "false"
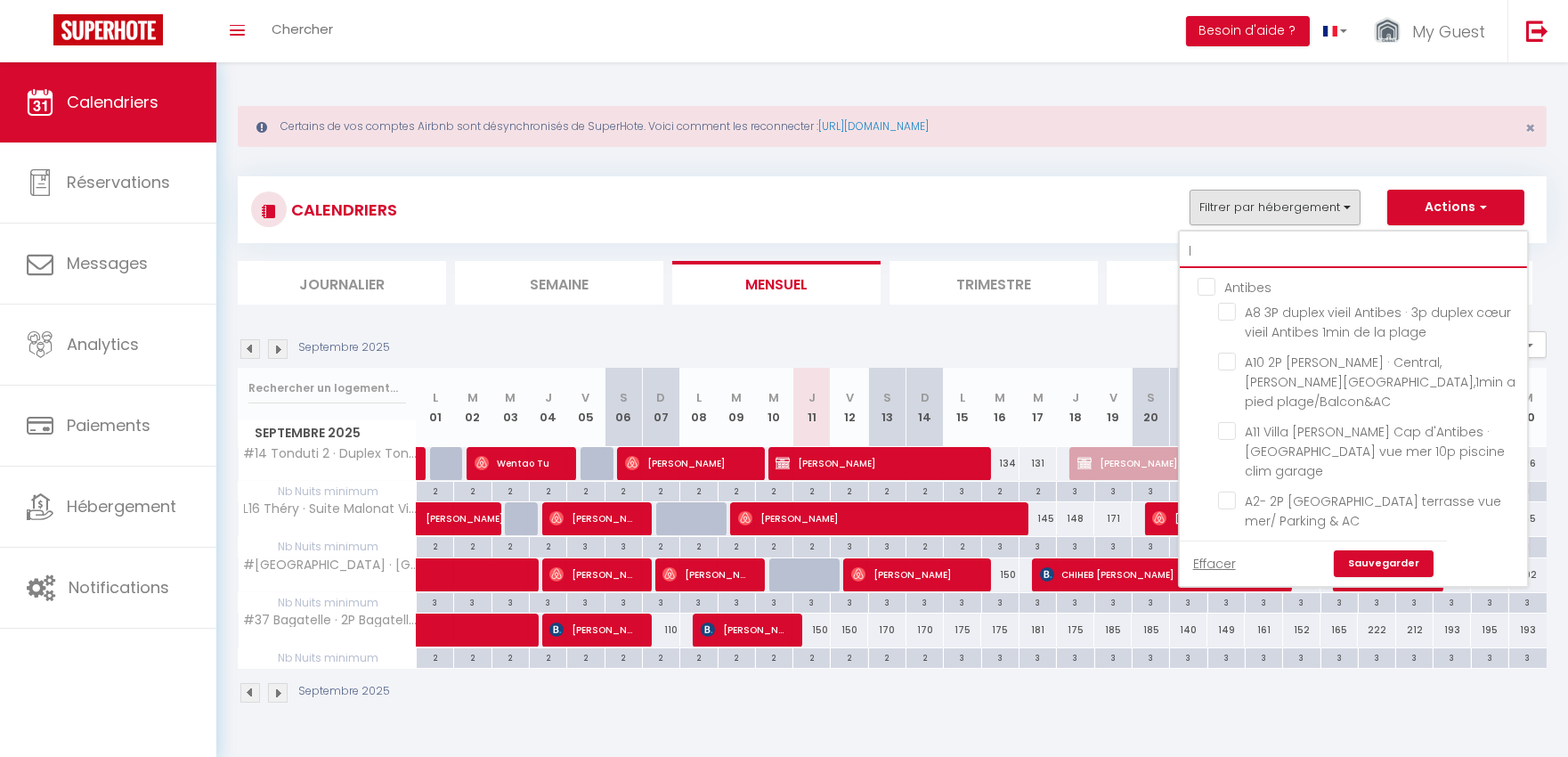
checkbox input "false"
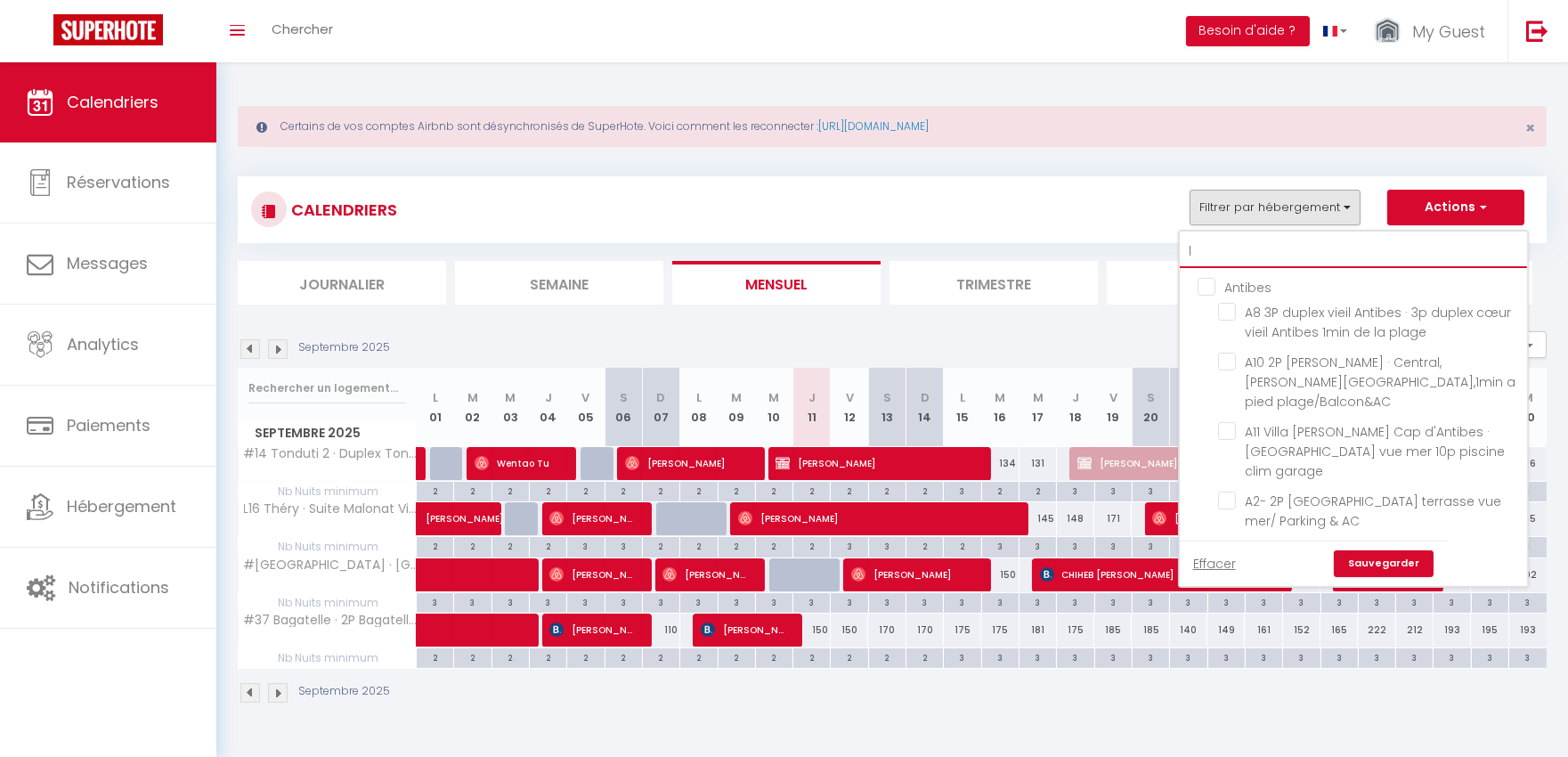
checkbox input "false"
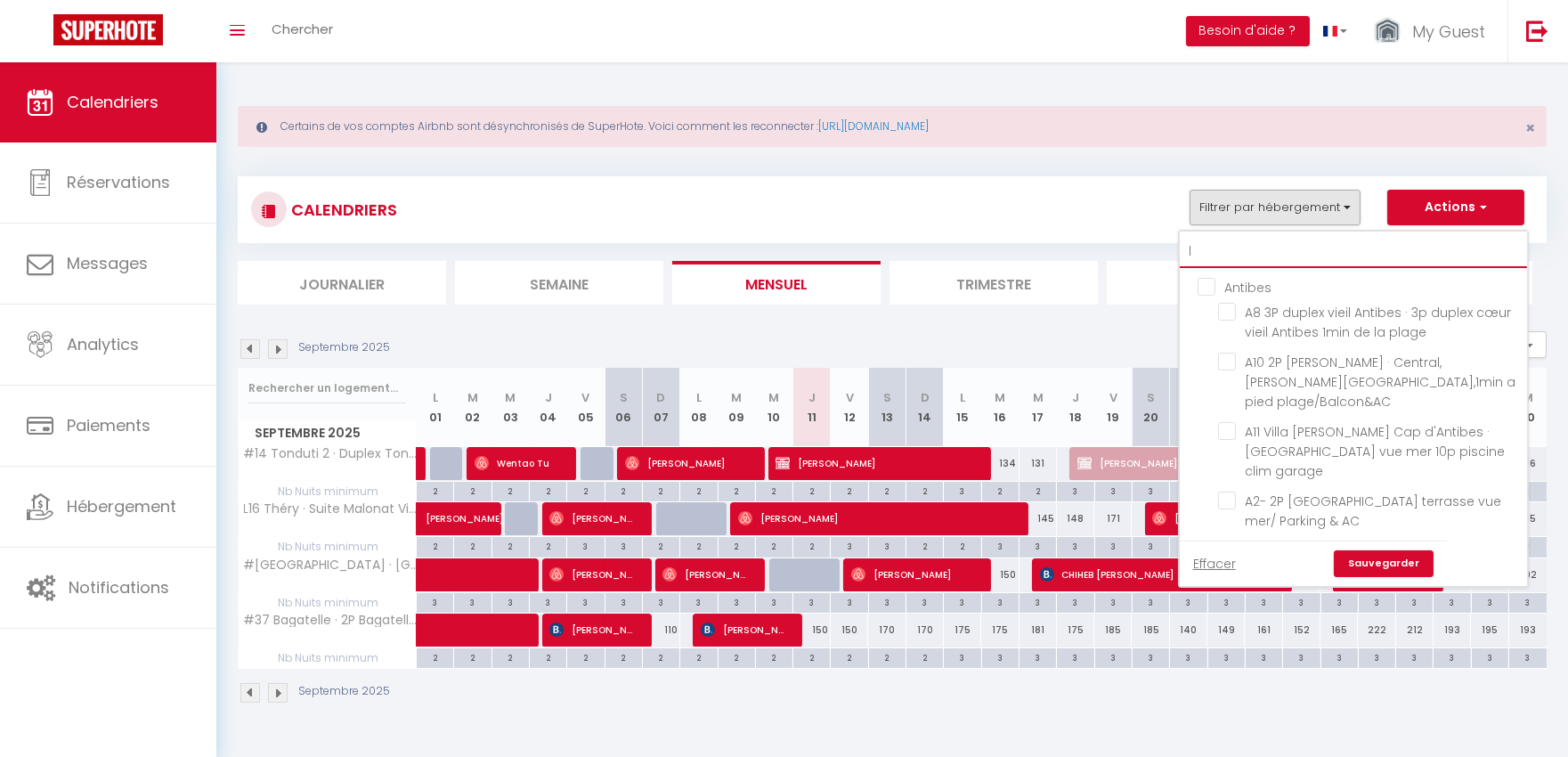
checkbox input "false"
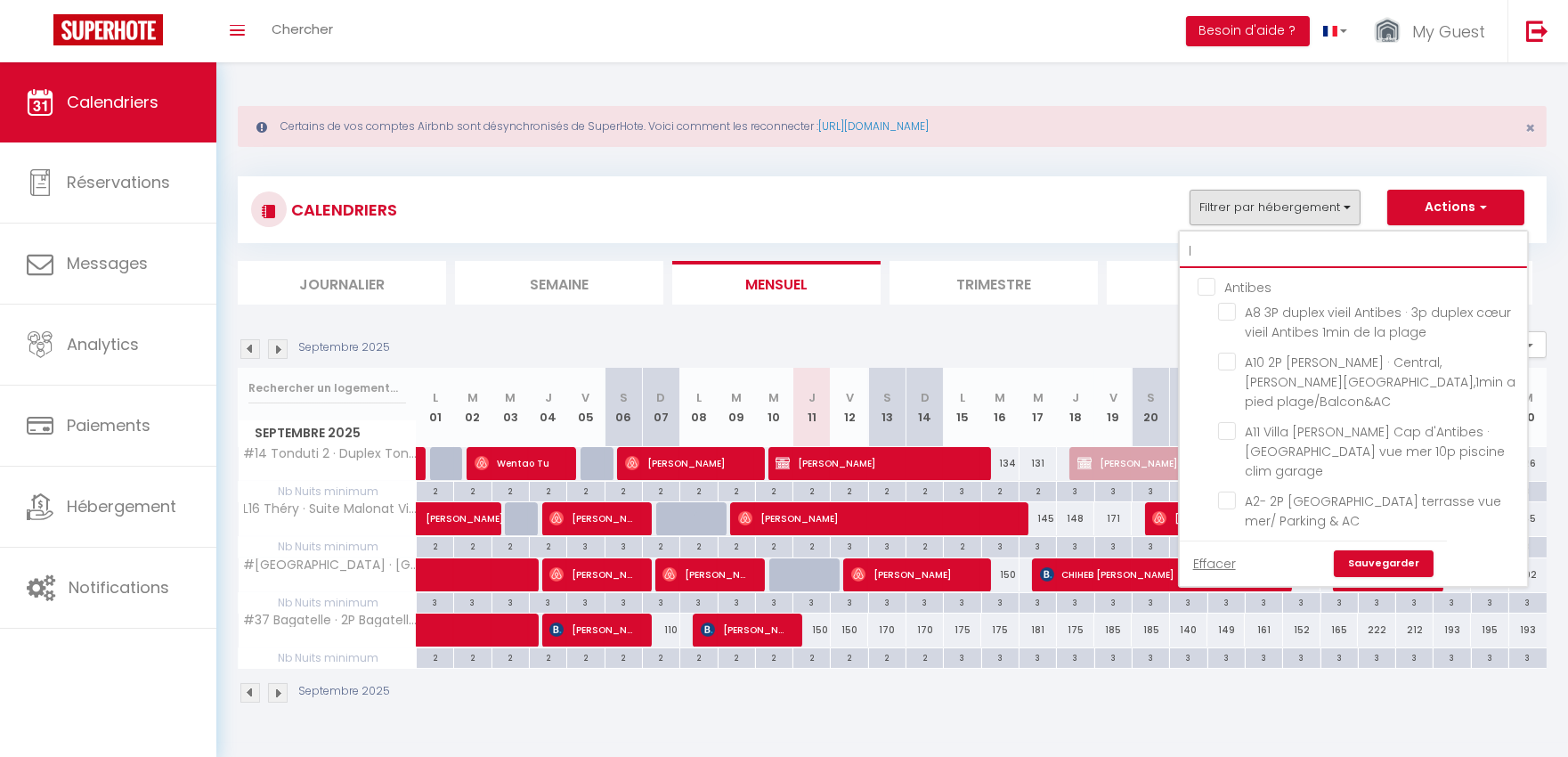
checkbox input "false"
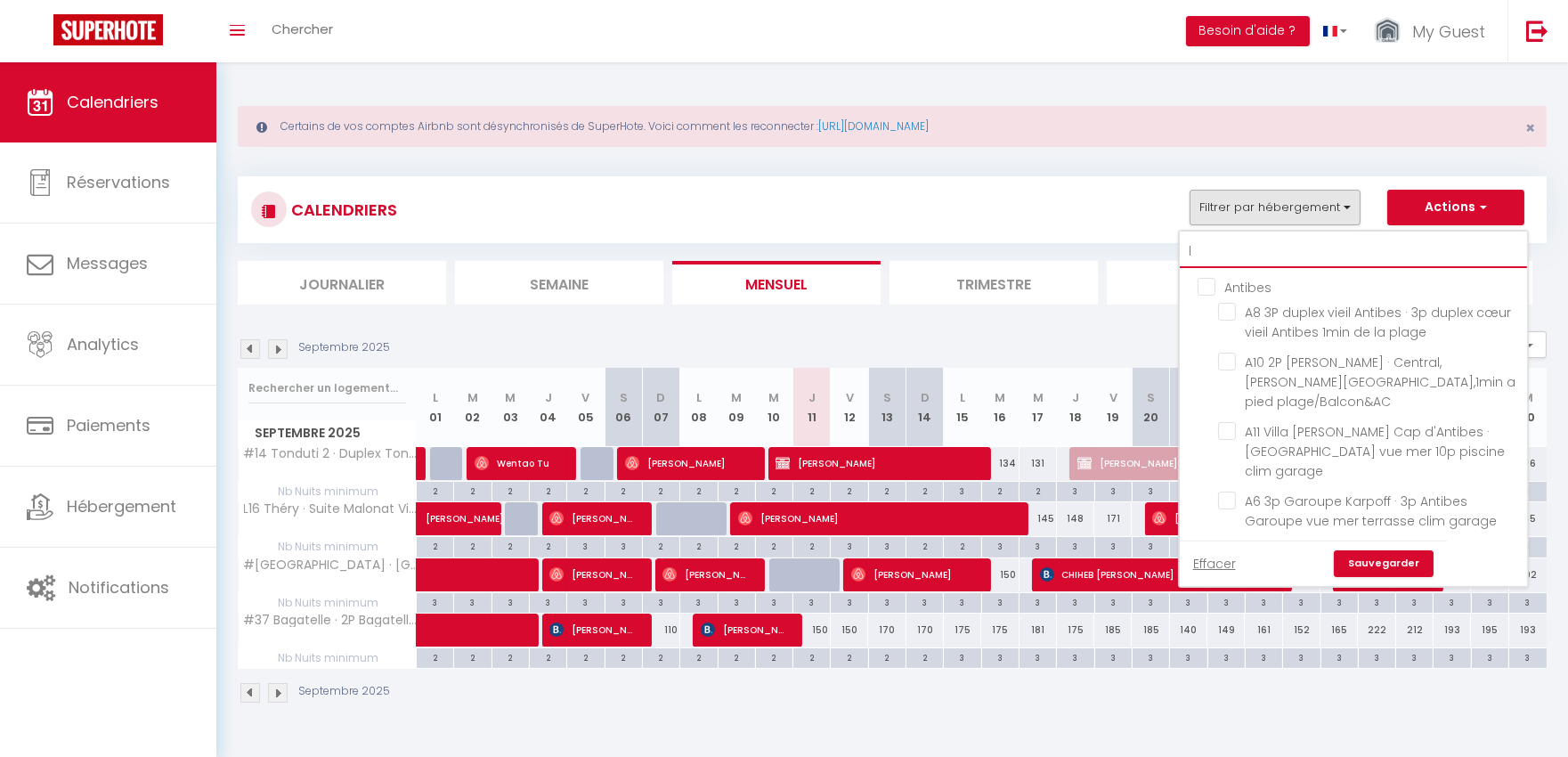
type input "l5"
checkbox input "false"
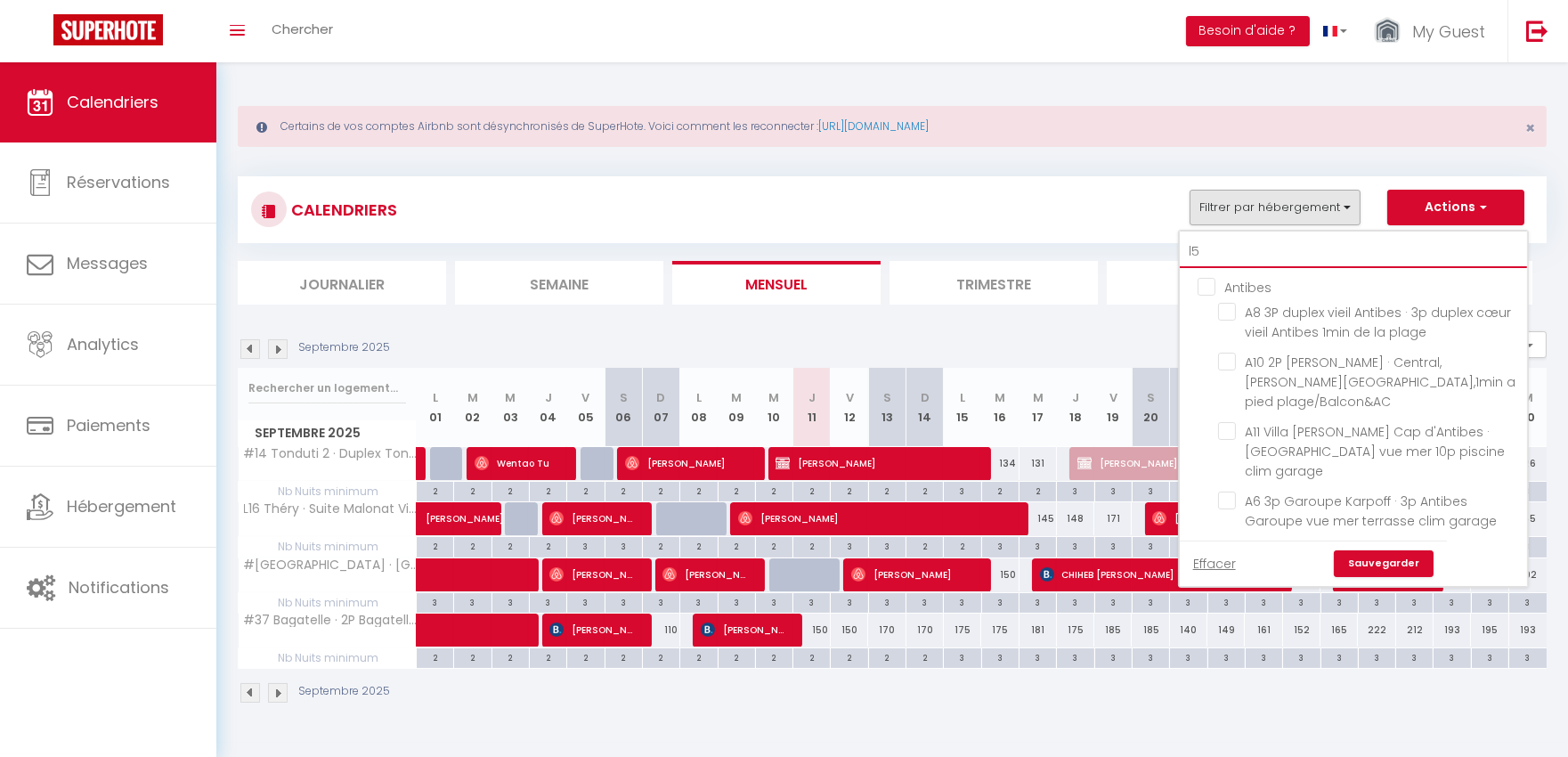
checkbox input "false"
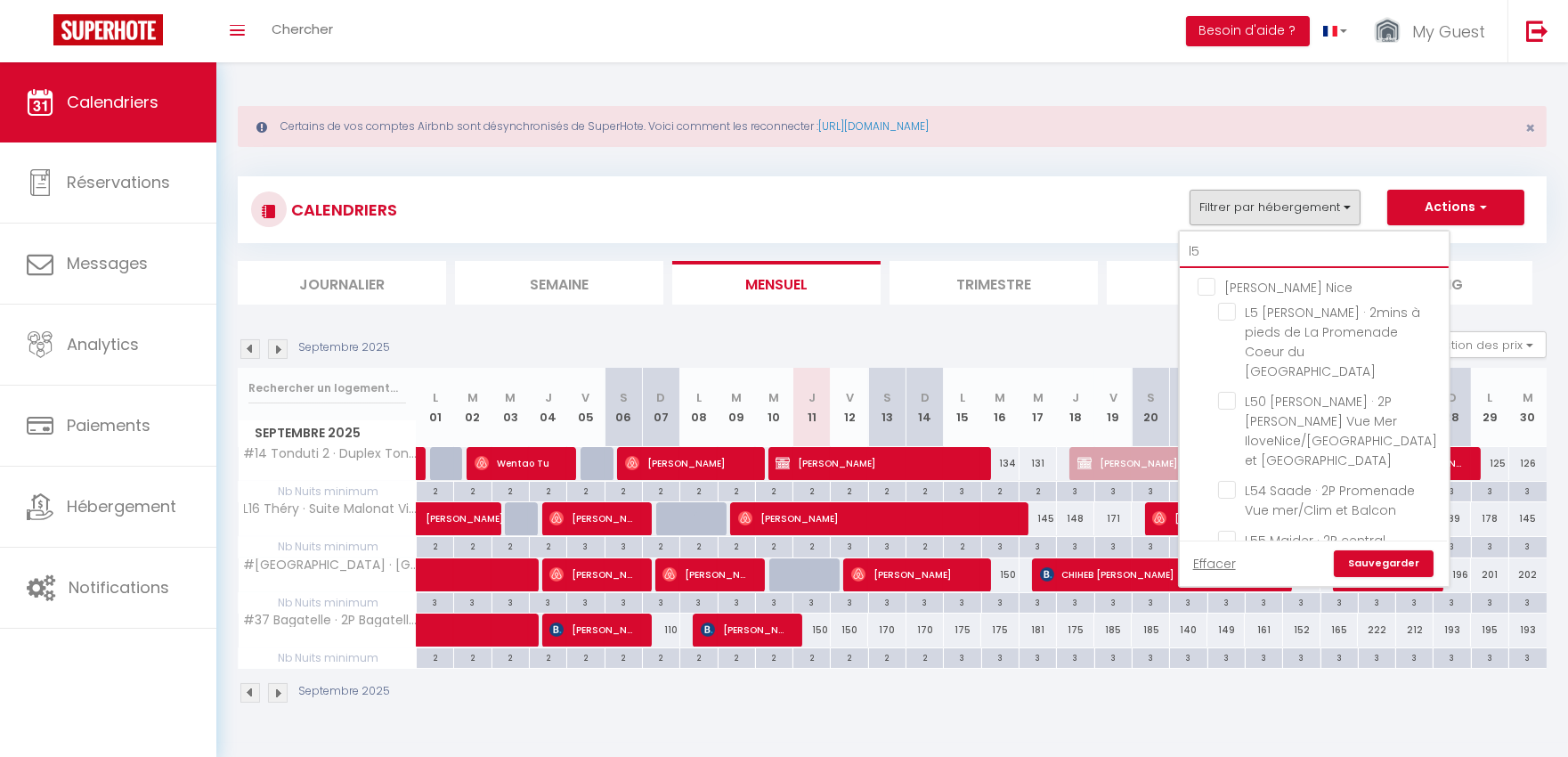
type input "l"
checkbox input "false"
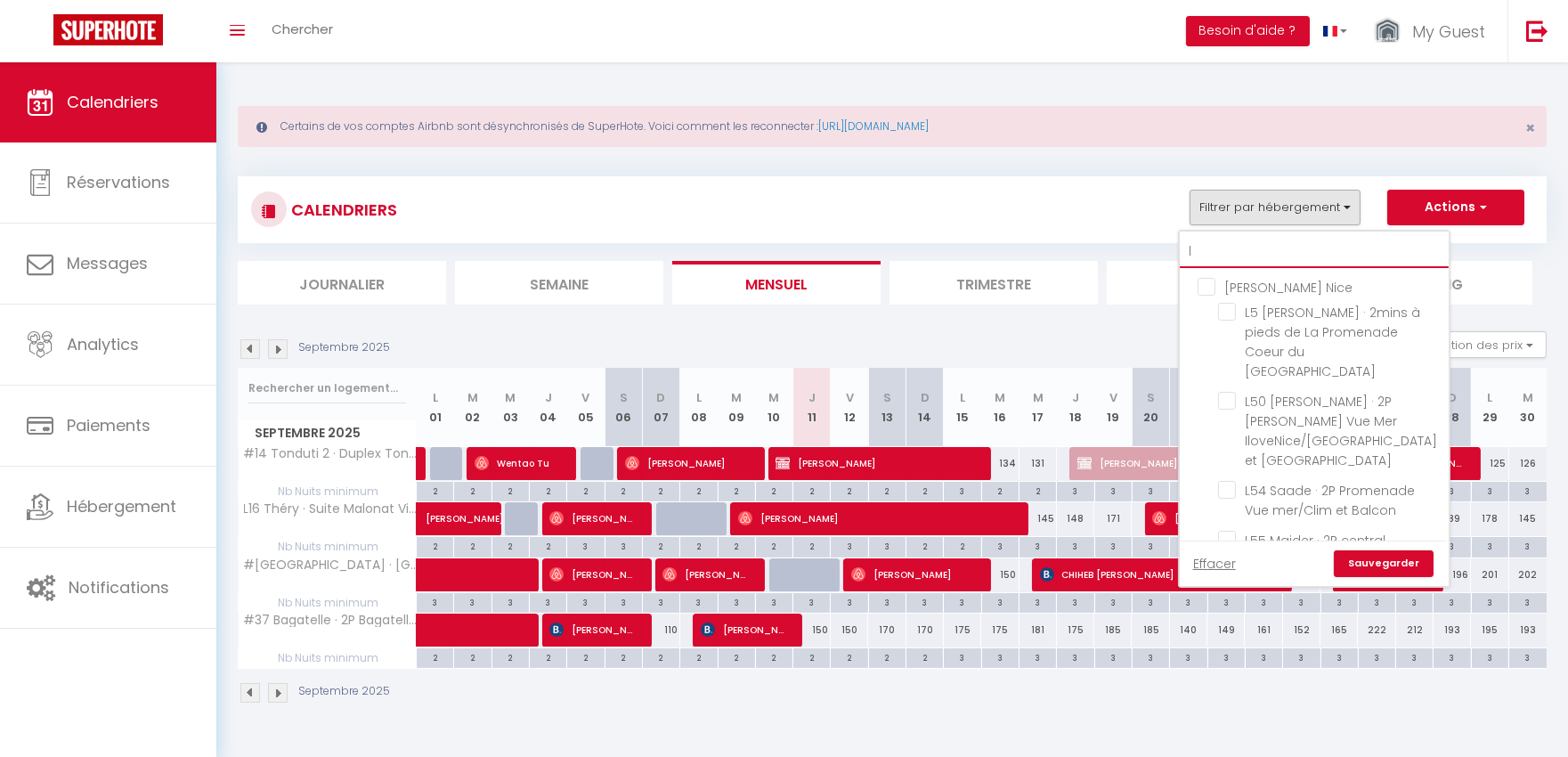
checkbox input "false"
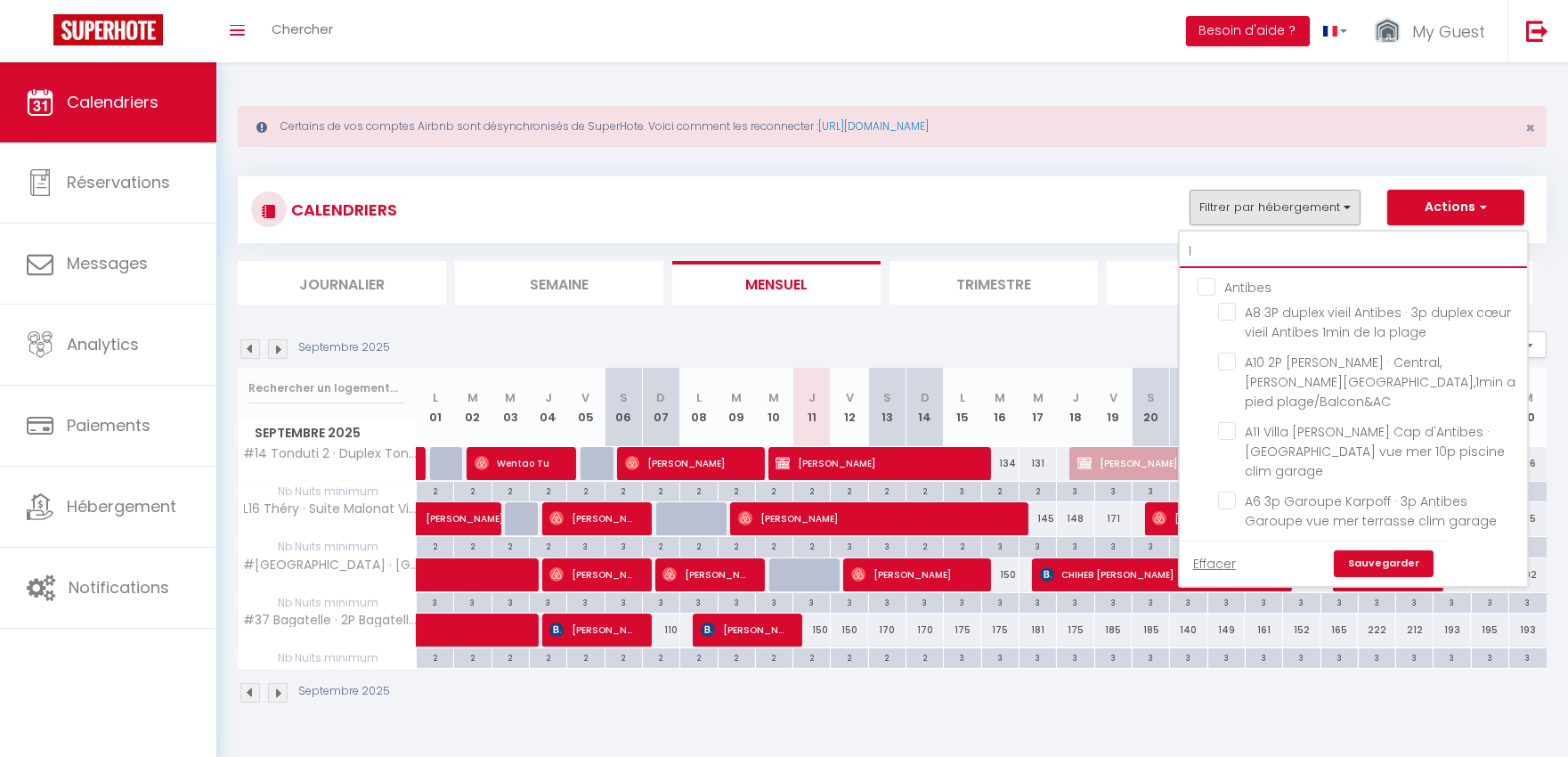
type input "l5"
checkbox input "false"
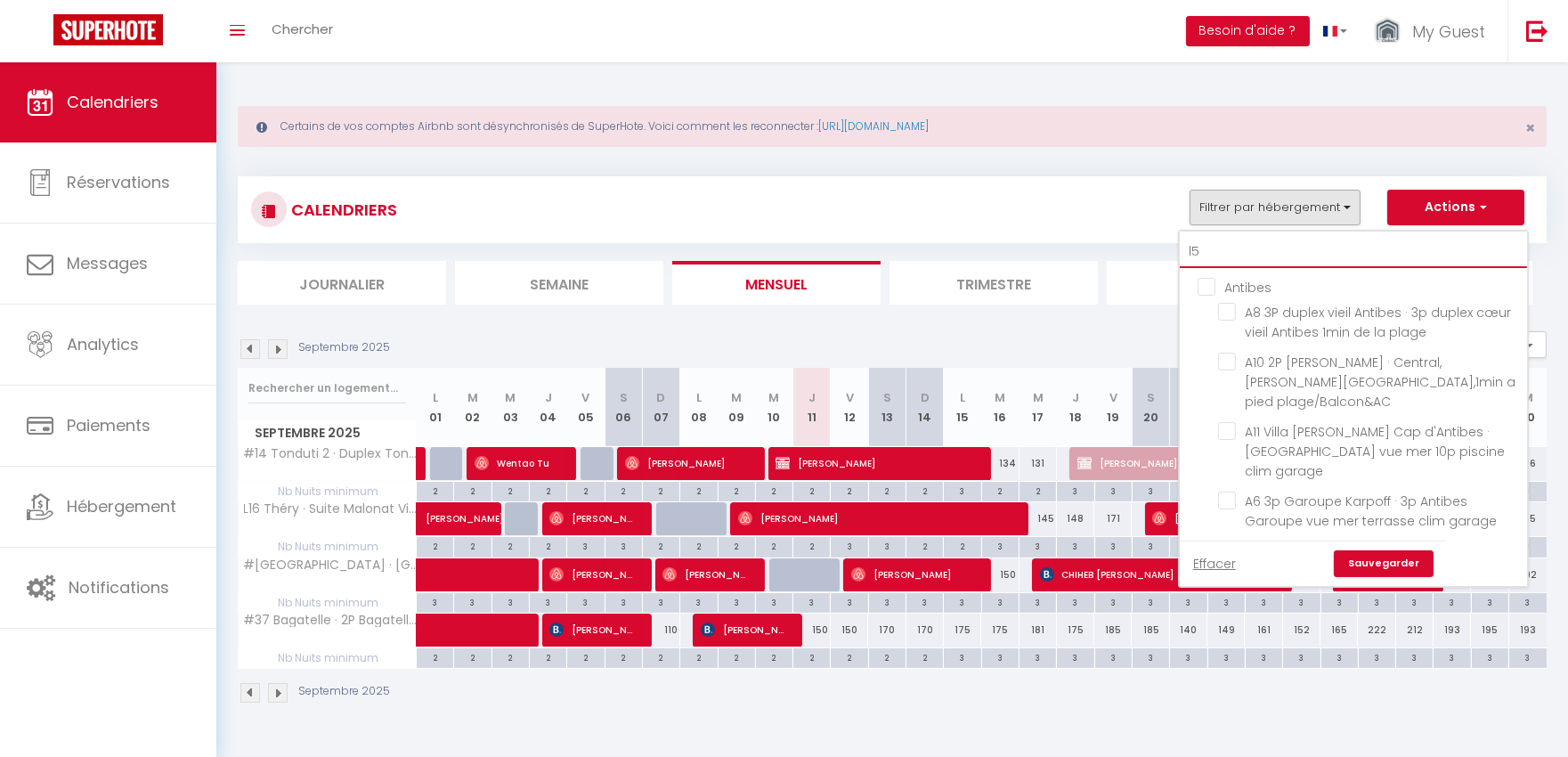
checkbox input "false"
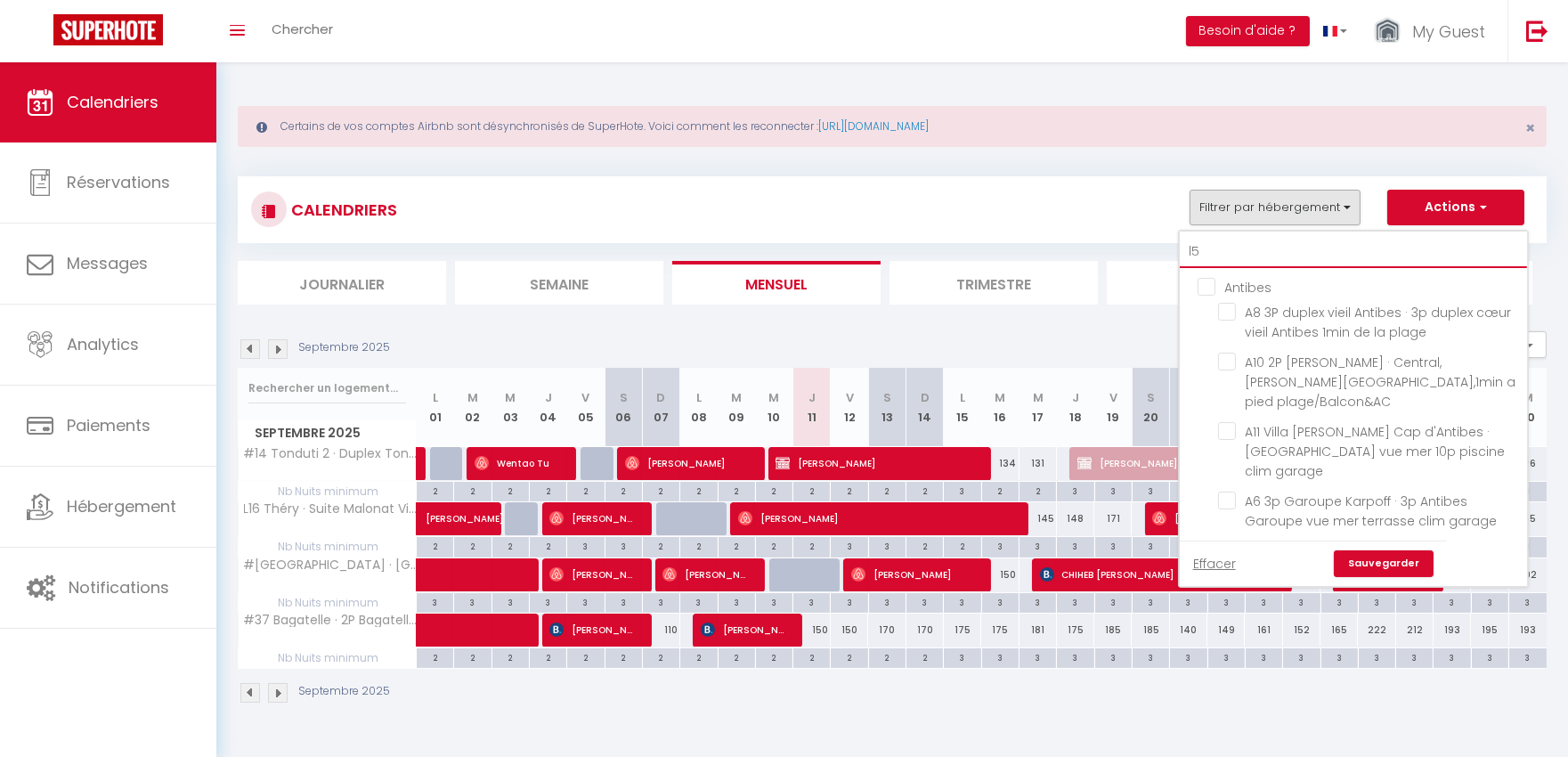
type input "l50"
checkbox input "false"
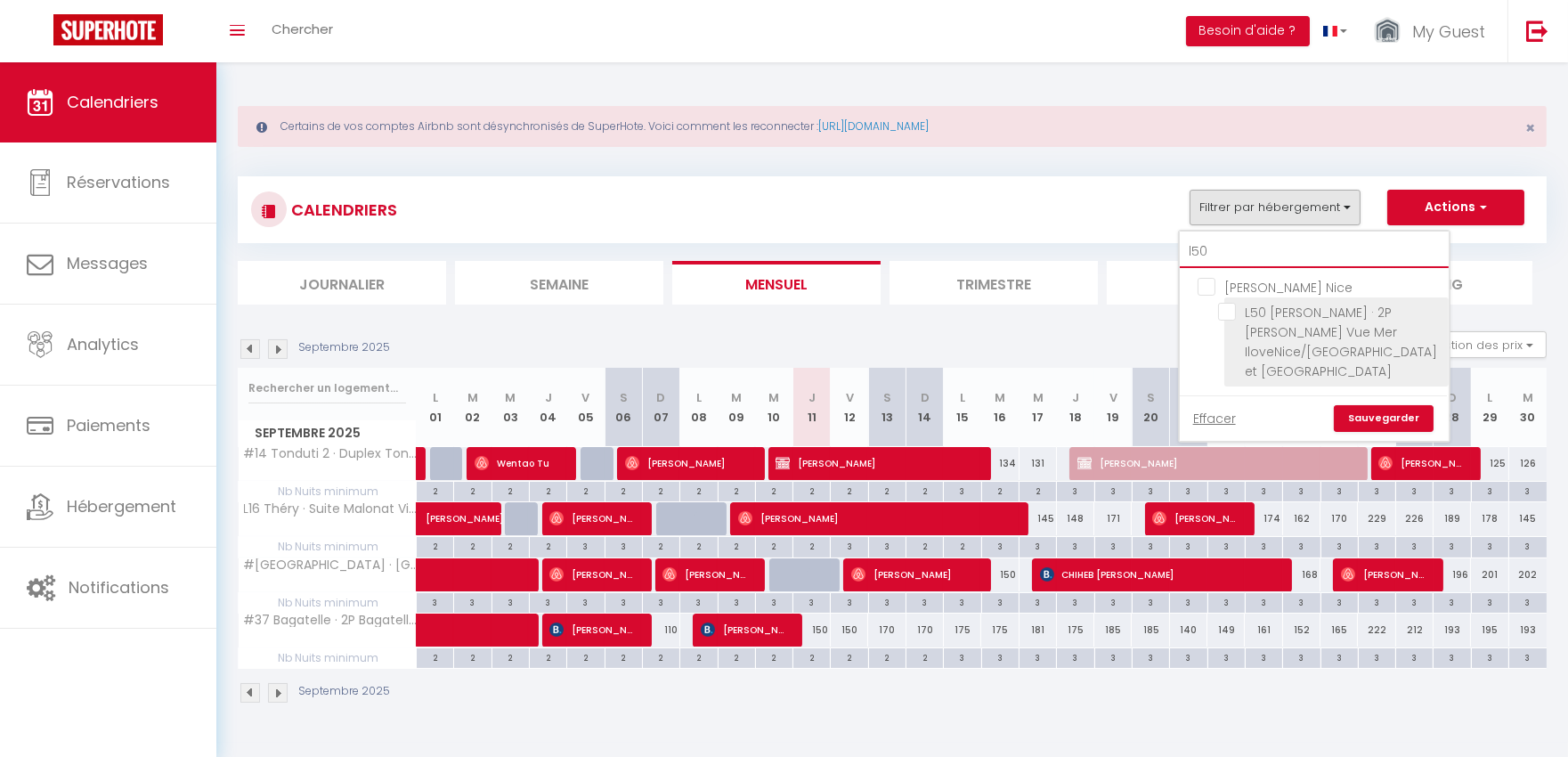
type input "l50"
click at [1233, 305] on input "L50 [PERSON_NAME] · 2P [PERSON_NAME] Vue Mer IloveNice/[GEOGRAPHIC_DATA] et [GE…" at bounding box center [1331, 311] width 224 height 18
checkbox input "true"
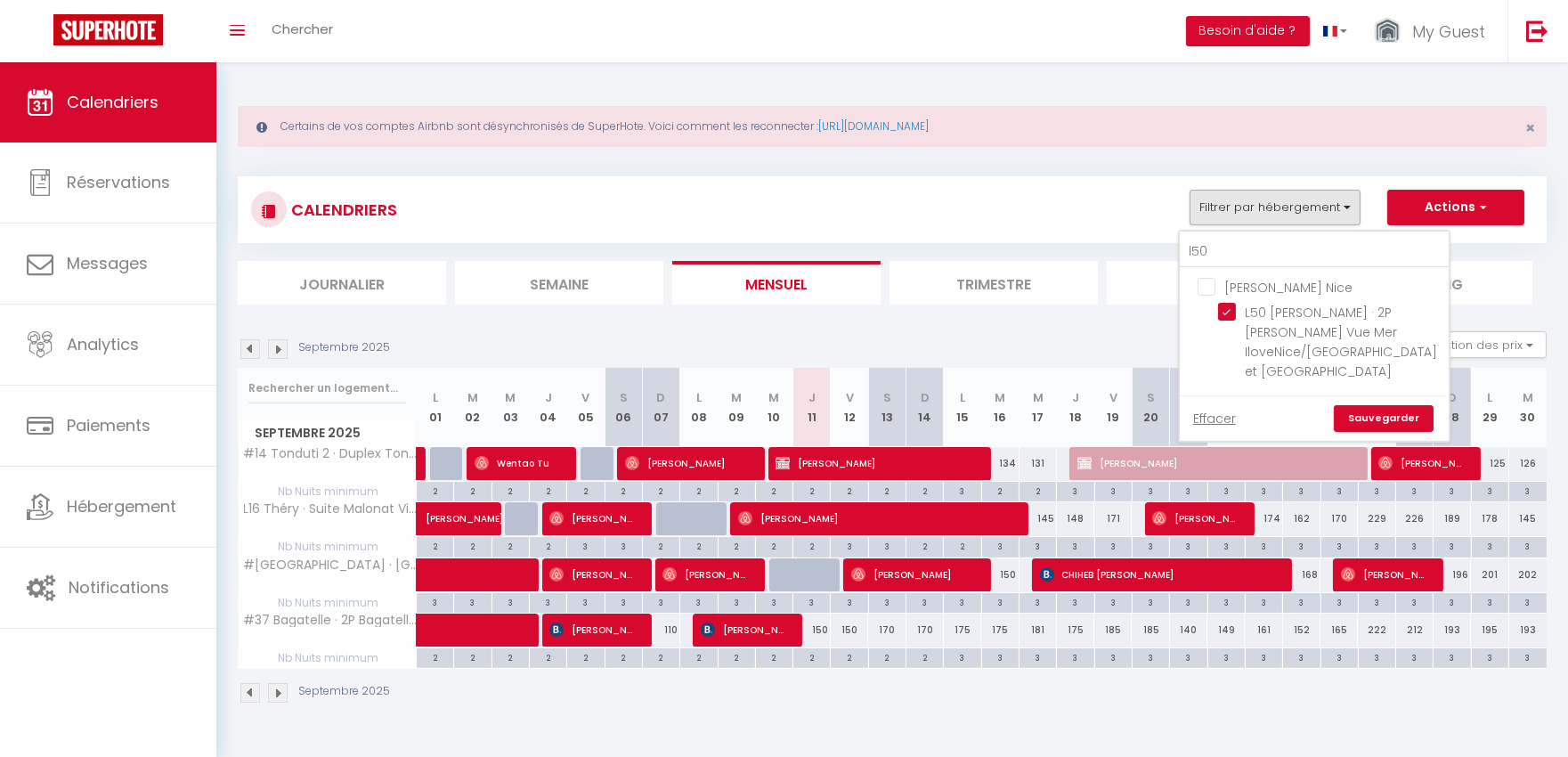
click at [1379, 405] on link "Sauvegarder" at bounding box center [1384, 419] width 100 height 26
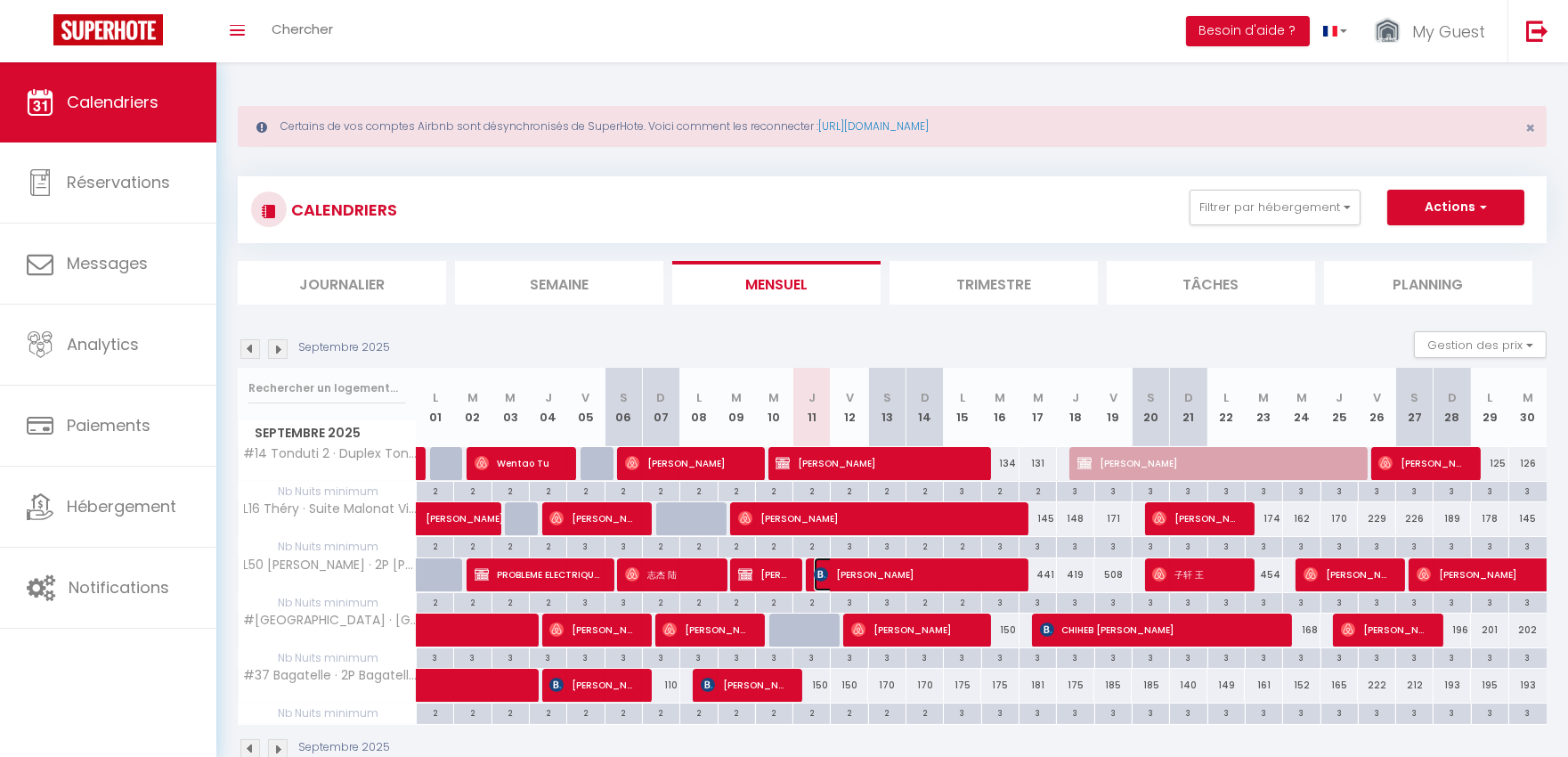
click at [982, 575] on span "[PERSON_NAME]" at bounding box center [914, 575] width 200 height 34
select select "OK"
select select "KO"
select select "0"
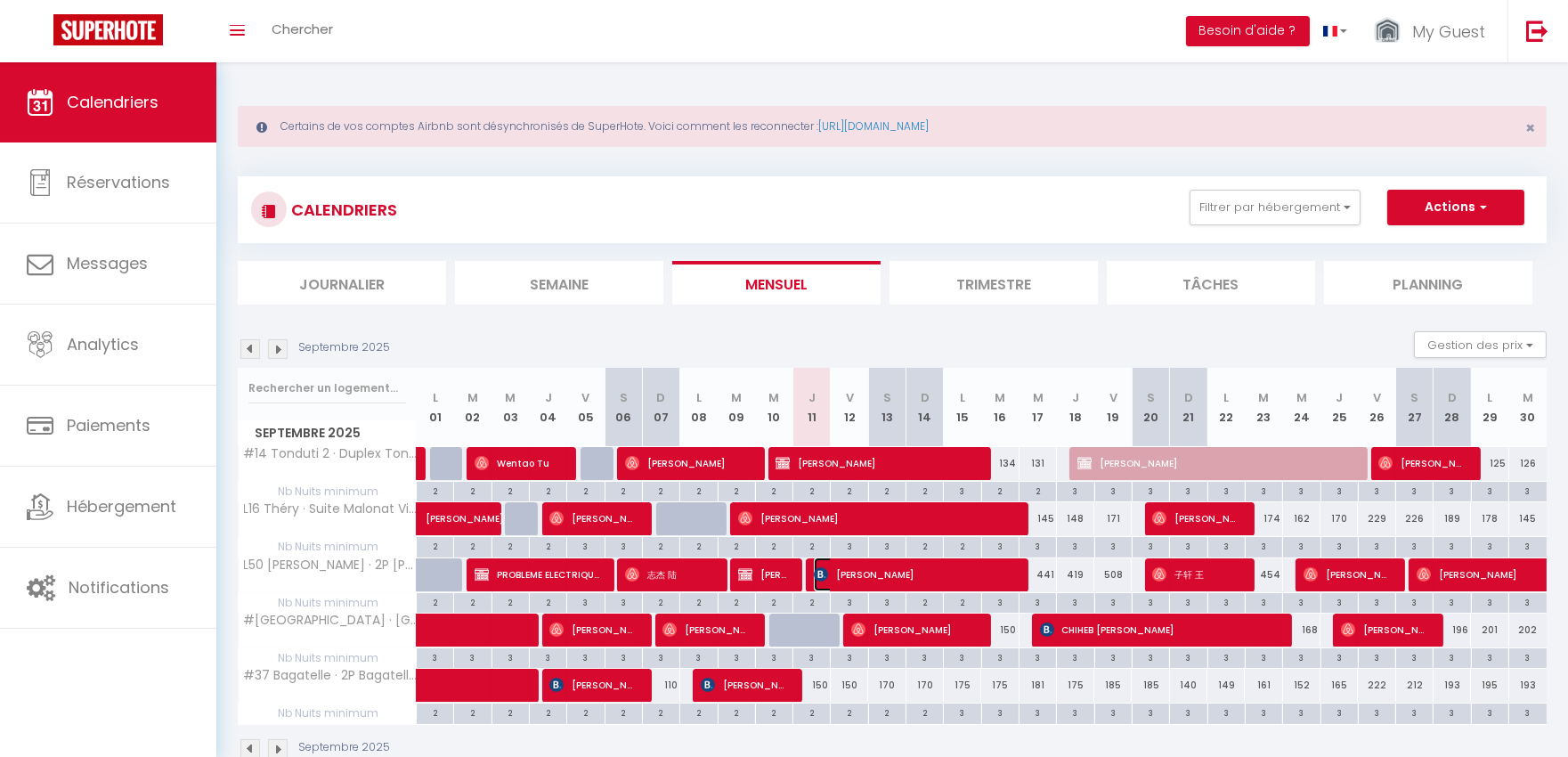
select select "1"
select select
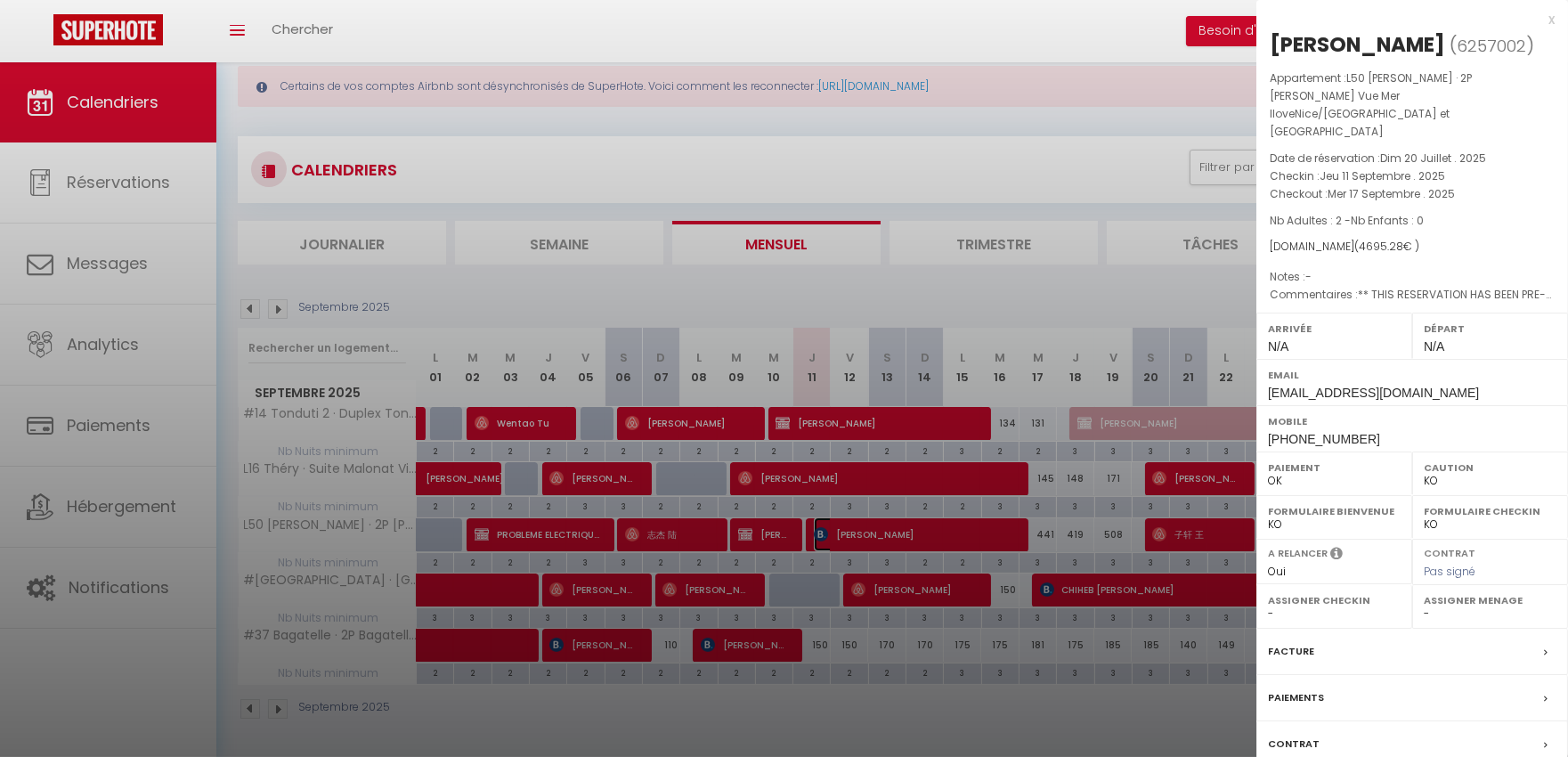
scroll to position [62, 0]
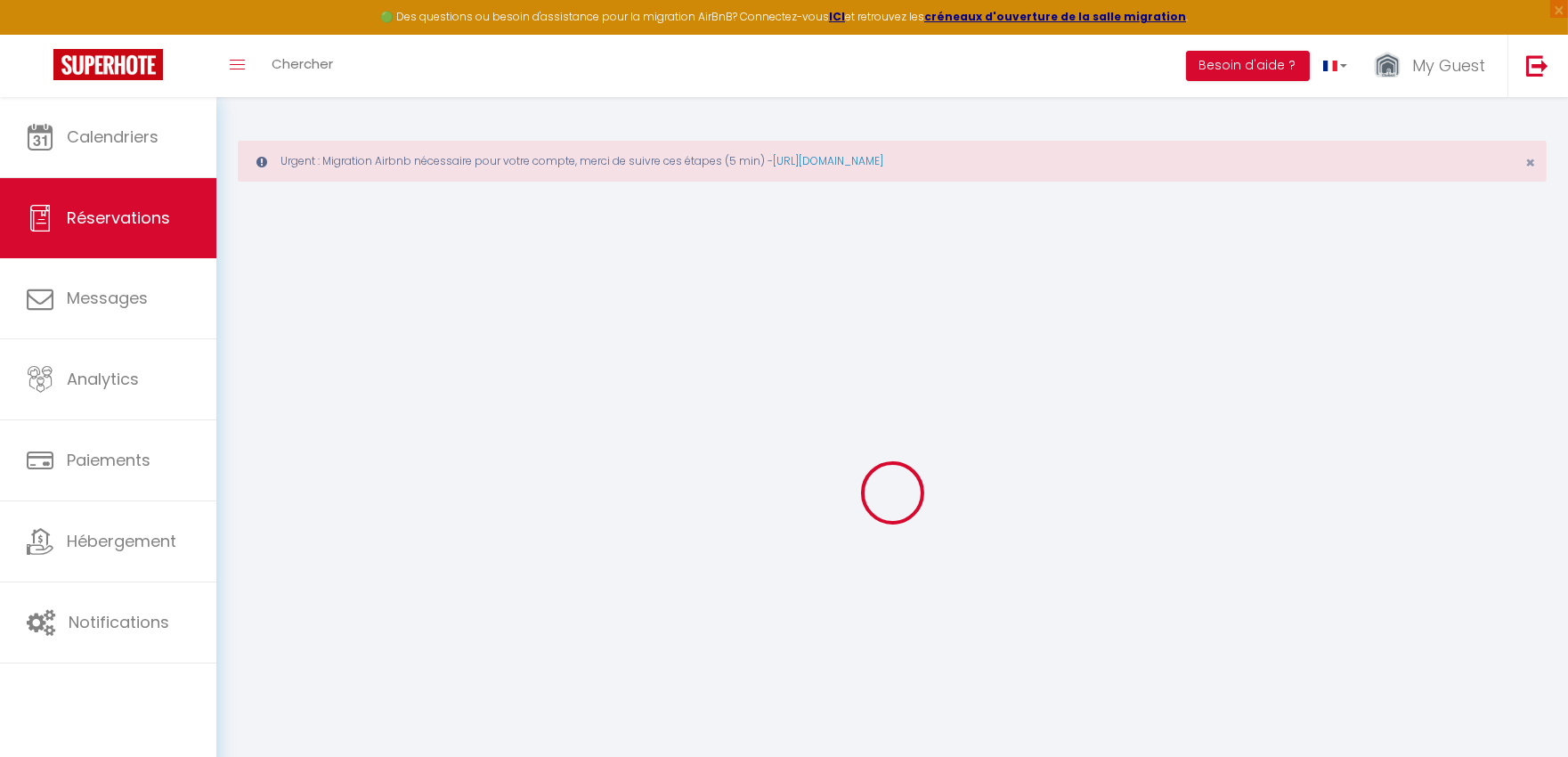
select select
checkbox input "false"
type textarea "** THIS RESERVATION HAS BEEN PRE-PAID ** BOOKING NOTE : Payment charge is EUR 6…"
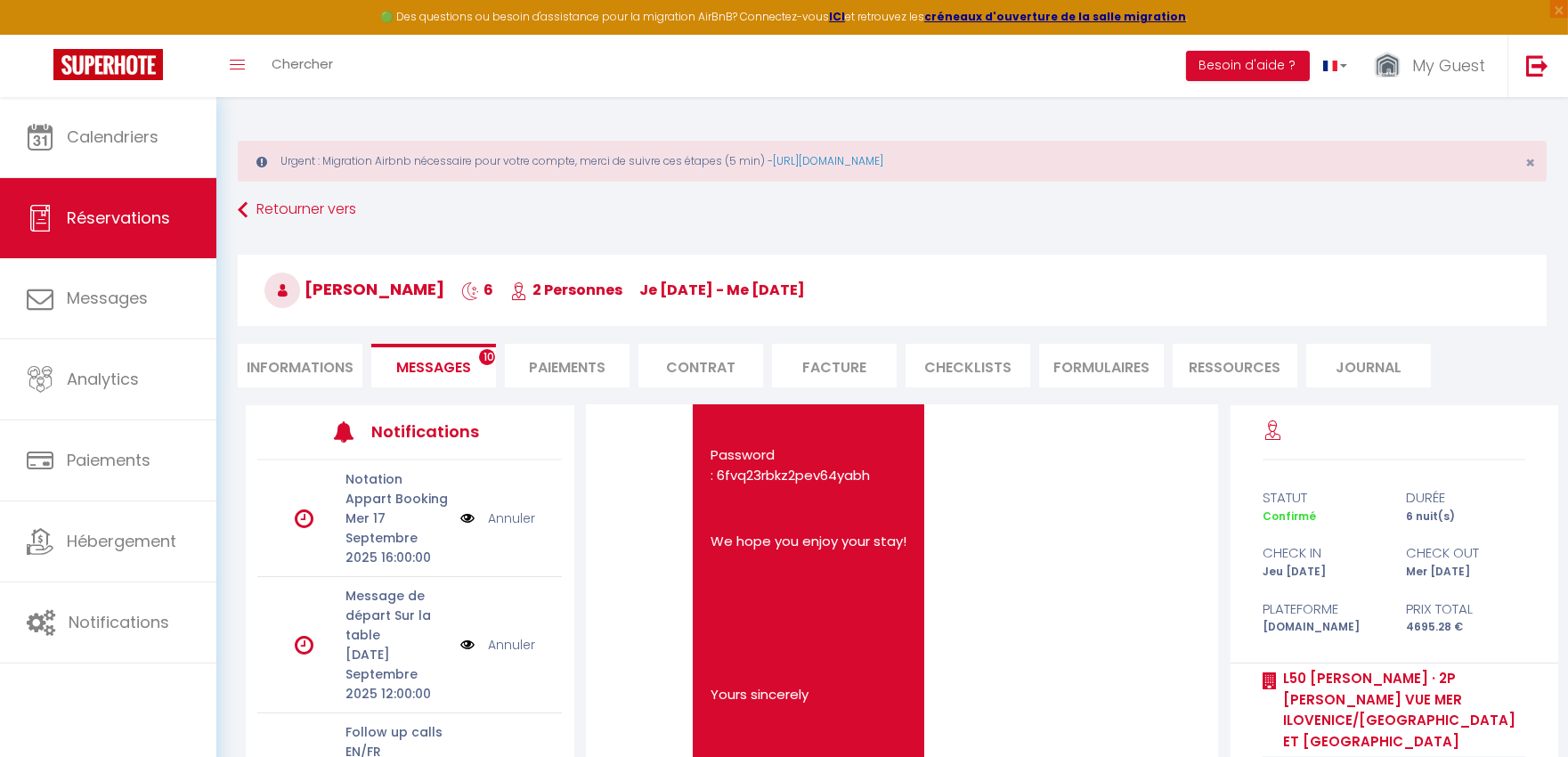
scroll to position [6050, 0]
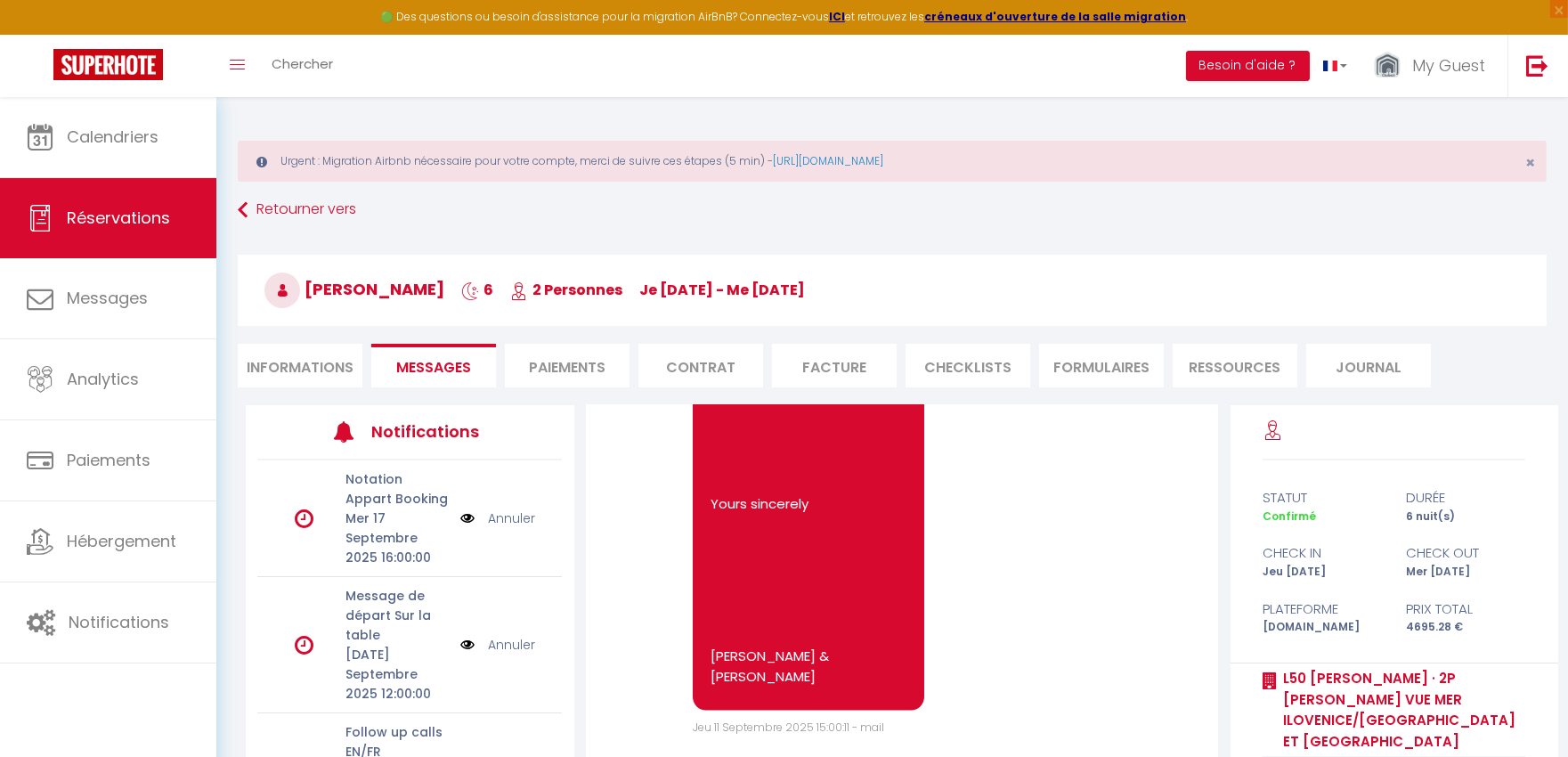
click at [283, 360] on li "Informations" at bounding box center [300, 366] width 124 height 43
select select
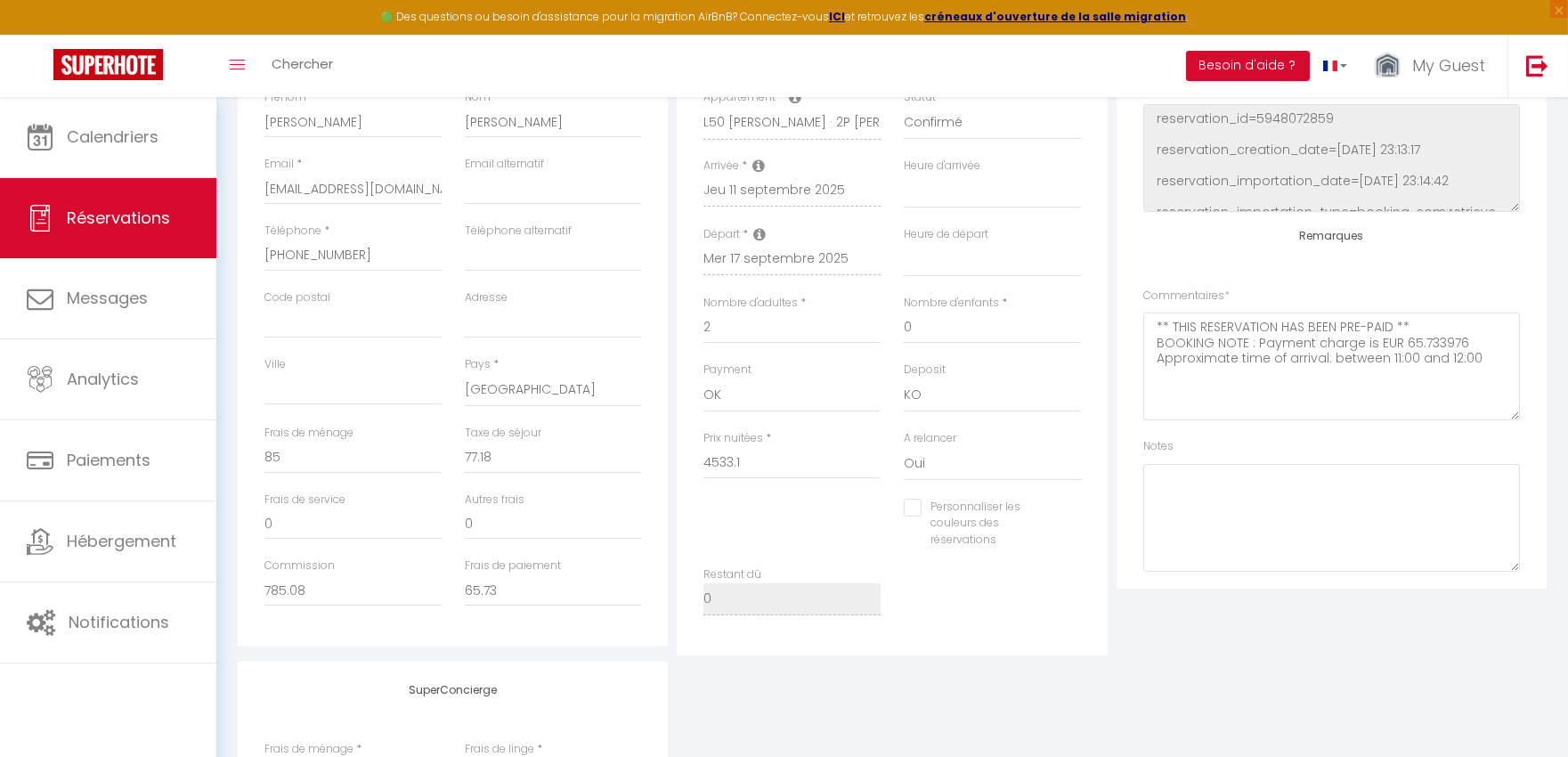
scroll to position [211, 0]
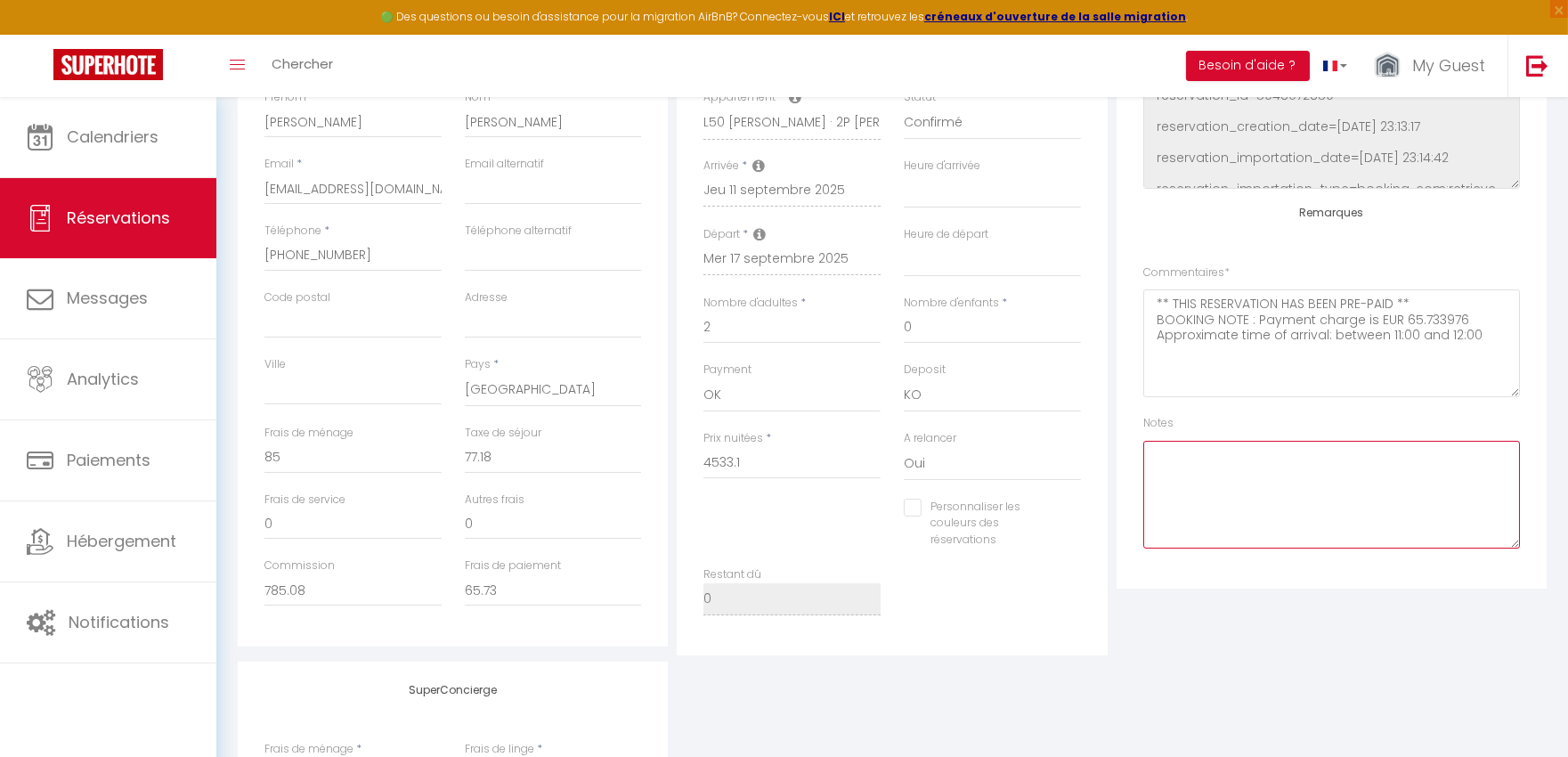
click at [1250, 474] on textarea at bounding box center [1331, 495] width 377 height 107
drag, startPoint x: 1250, startPoint y: 474, endPoint x: 930, endPoint y: 410, distance: 326.3
click at [931, 410] on div "Détails Voyageur Prénom * [PERSON_NAME] * [PERSON_NAME] Email * [EMAIL_ADDRESS]…" at bounding box center [892, 332] width 1318 height 646
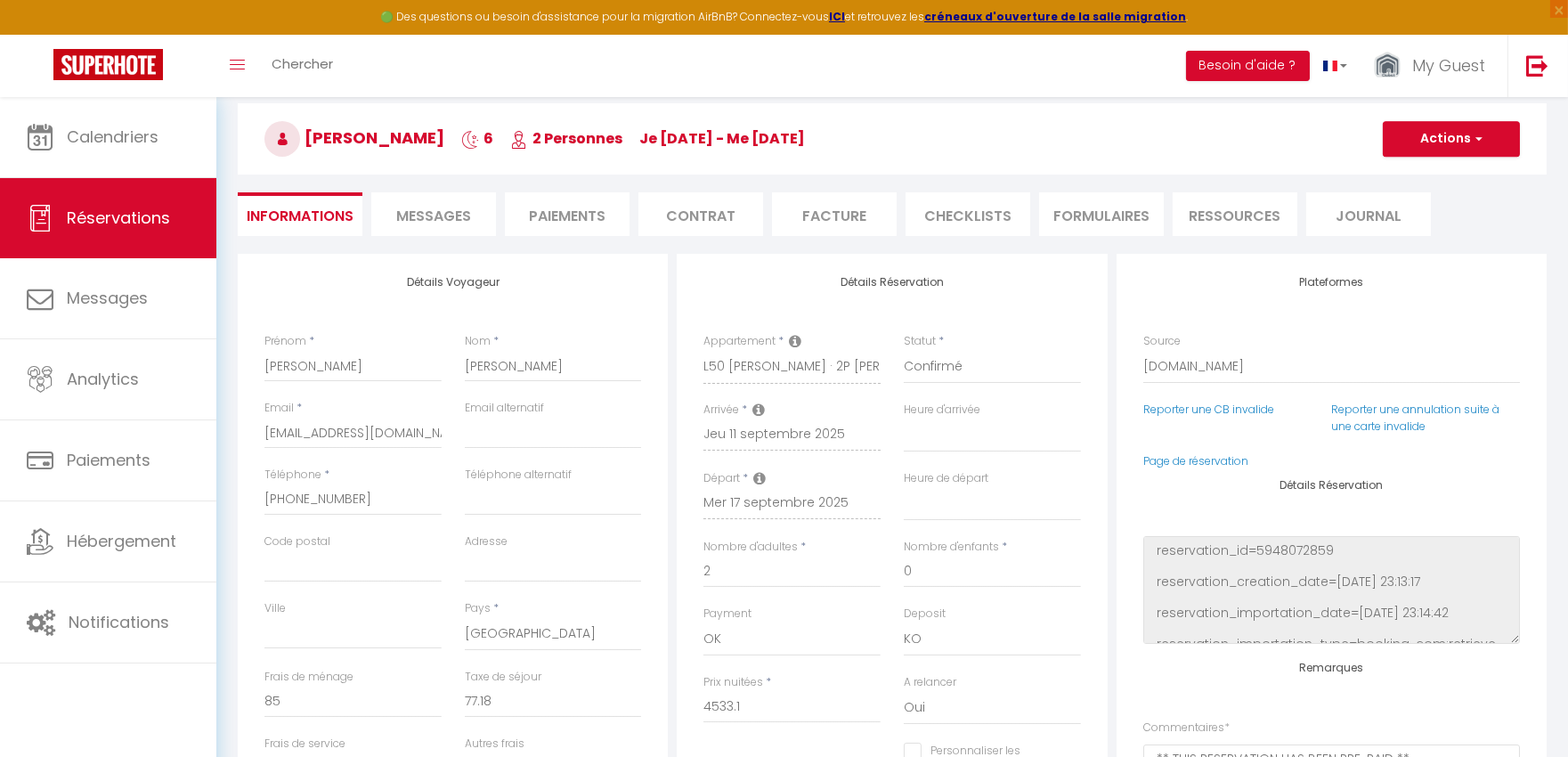
scroll to position [0, 0]
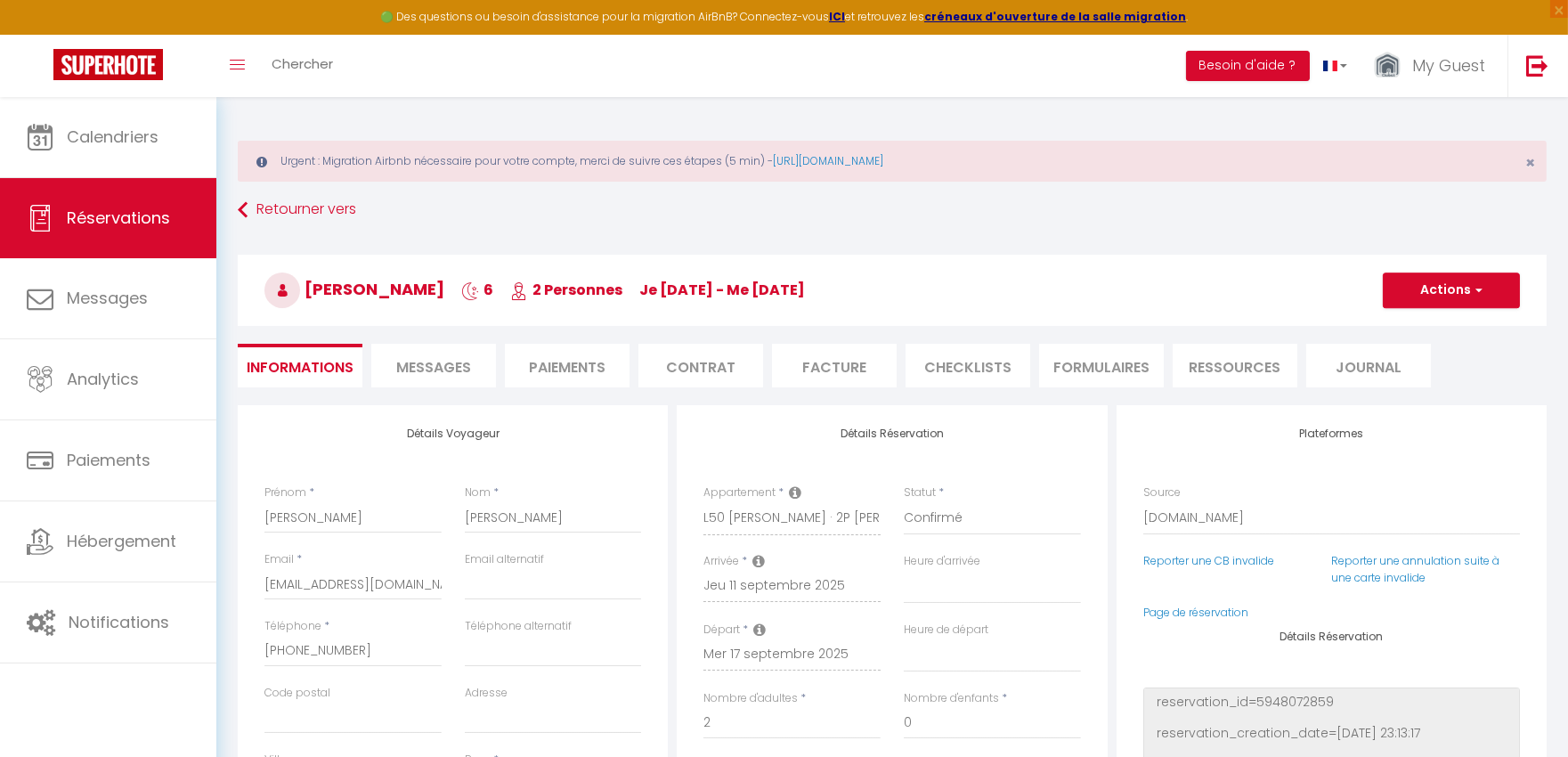
type textarea "faire nettoyer [PERSON_NAME] imperatif ( oreiler ds le placard)"
click at [1449, 284] on button "Actions" at bounding box center [1452, 290] width 138 height 36
click at [1429, 327] on link "Enregistrer" at bounding box center [1433, 329] width 140 height 24
